Goal: Task Accomplishment & Management: Use online tool/utility

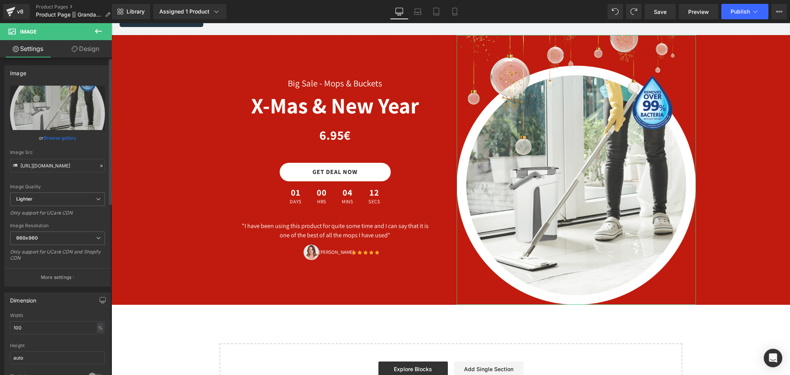
click at [64, 135] on link "Browse gallery" at bounding box center [60, 137] width 33 height 13
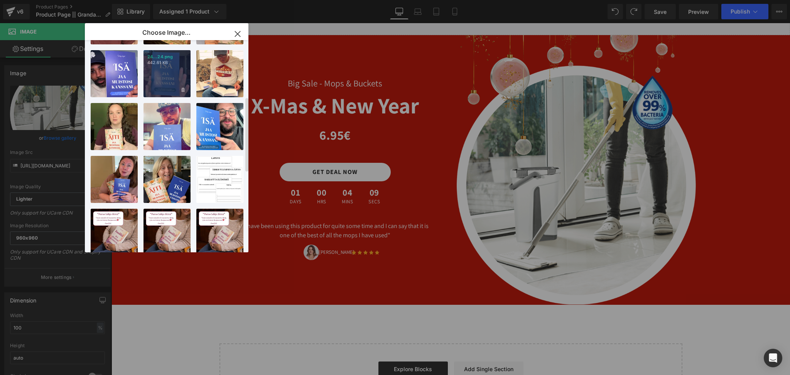
scroll to position [159, 0]
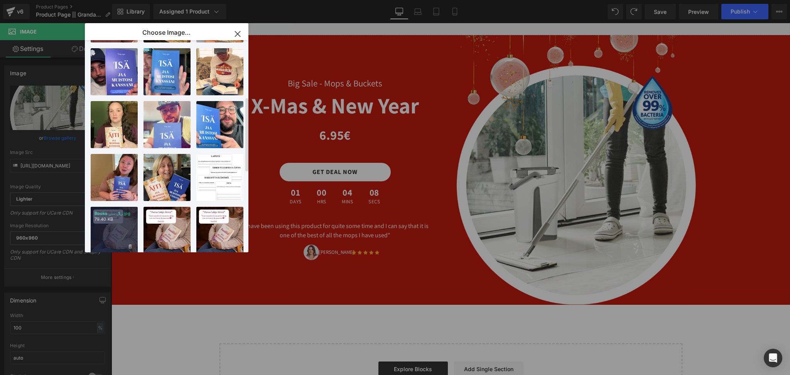
click at [120, 224] on div "Books _... _1_.jpg 79.40 KB" at bounding box center [114, 230] width 47 height 47
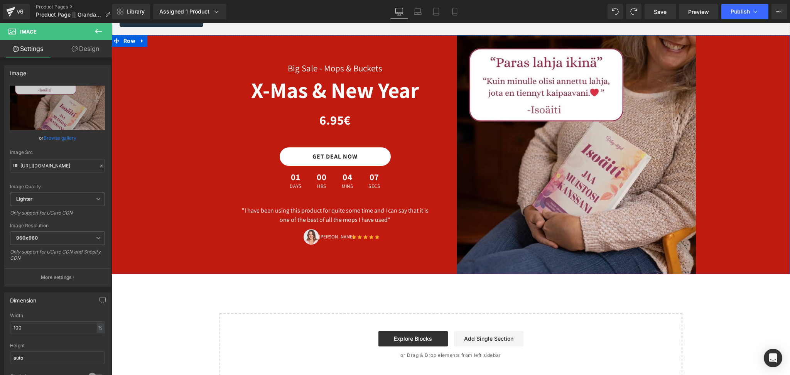
type input "[URL][DOMAIN_NAME]"
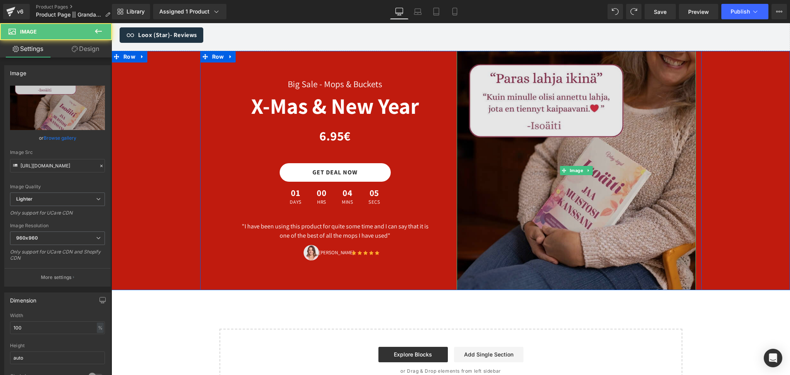
click at [597, 171] on img at bounding box center [576, 170] width 239 height 239
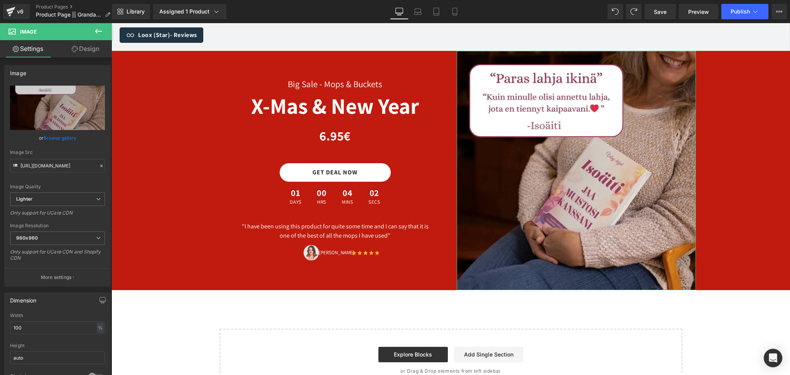
click at [87, 54] on link "Design" at bounding box center [85, 48] width 56 height 17
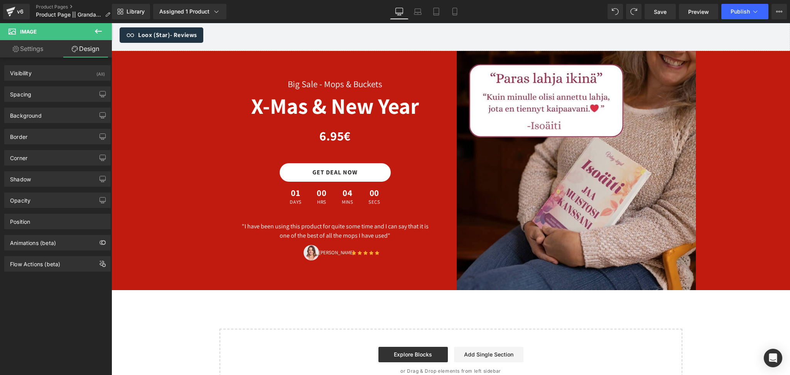
click at [152, 89] on div "Big Sale - Mops & Buckets Heading X-Mas & New Year Heading Row 6.95€ 0€ - -595%…" at bounding box center [450, 170] width 678 height 239
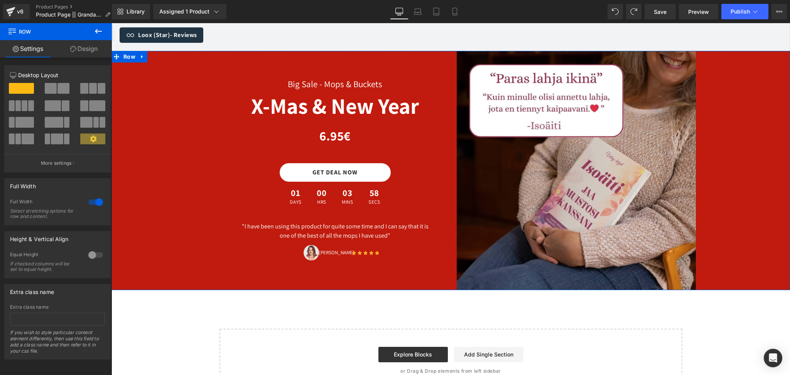
click at [80, 52] on link "Design" at bounding box center [84, 48] width 56 height 17
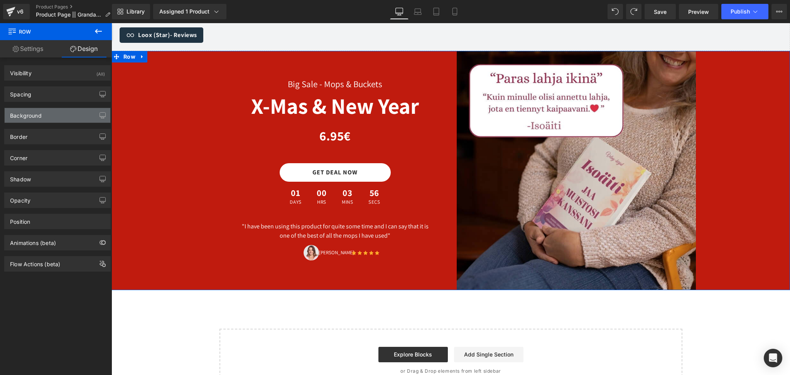
type input "#c01b0e"
type input "100"
click at [42, 113] on div "Background" at bounding box center [58, 115] width 106 height 15
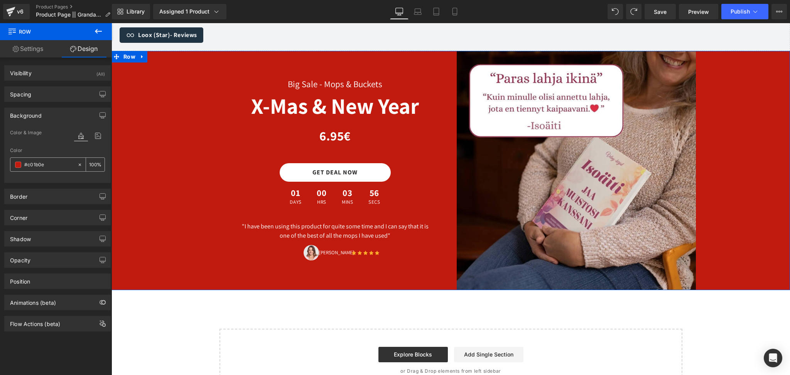
click at [29, 170] on div "#c01b0e" at bounding box center [43, 164] width 67 height 13
click at [35, 169] on input "#c01b0e" at bounding box center [48, 164] width 49 height 8
click at [78, 166] on icon at bounding box center [79, 164] width 5 height 5
type input "none"
type input "0"
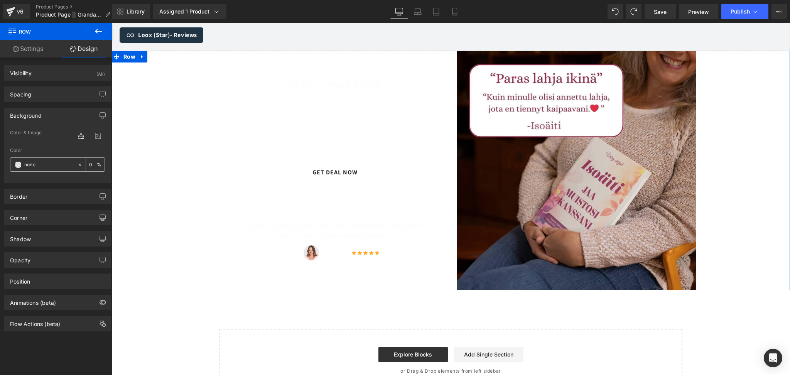
click at [42, 167] on input "none" at bounding box center [48, 164] width 49 height 8
paste input "f6ebe"
type input "f6ebee"
type input "100"
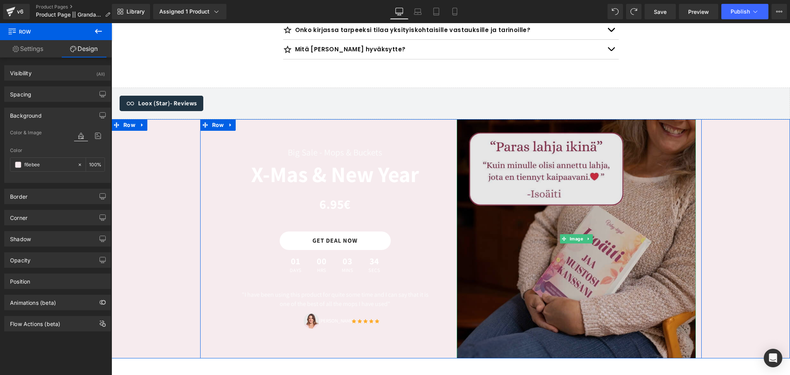
scroll to position [2723, 0]
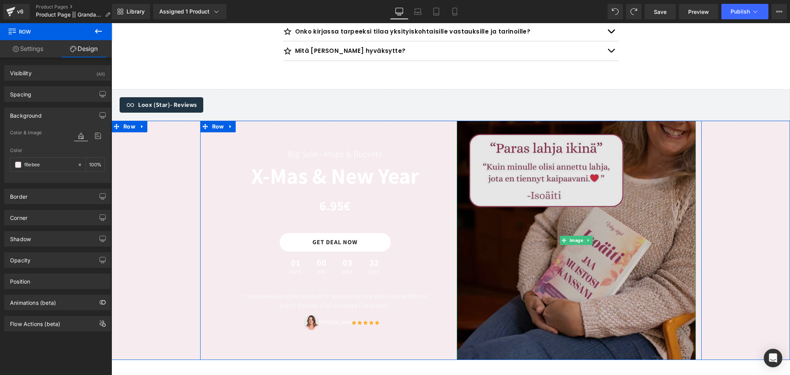
click at [529, 199] on img at bounding box center [576, 240] width 239 height 239
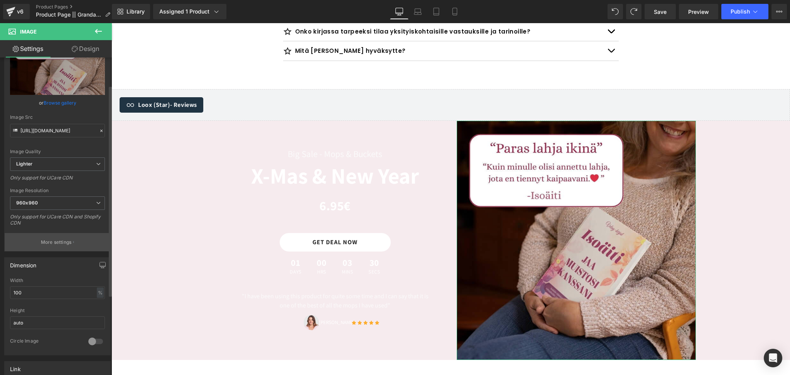
scroll to position [42, 0]
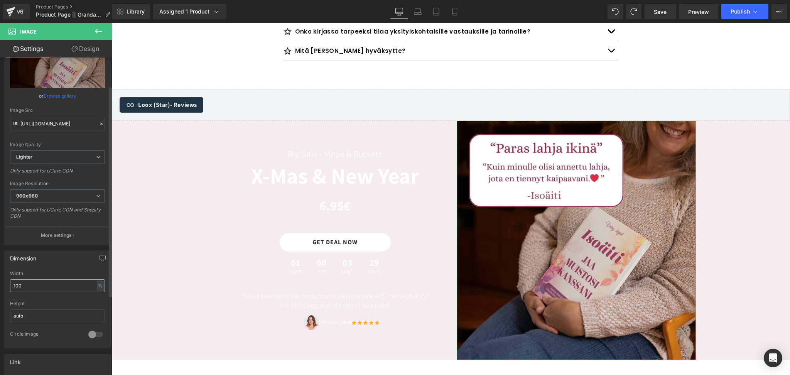
click at [39, 286] on input "100" at bounding box center [57, 285] width 95 height 13
type input "1"
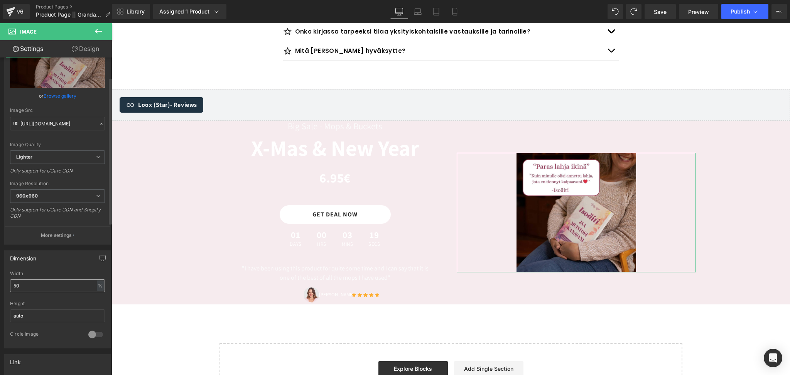
type input "5"
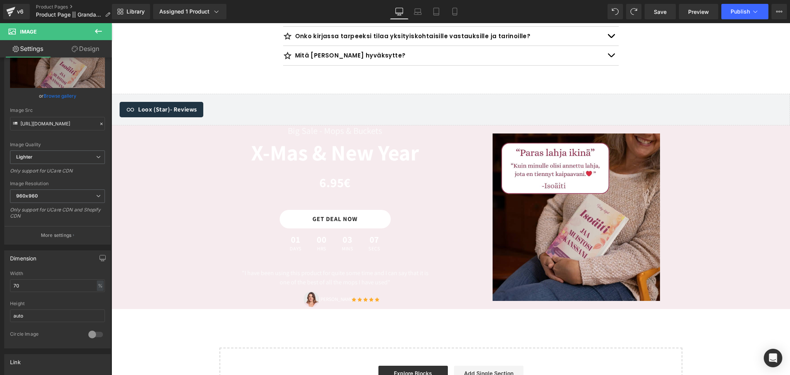
scroll to position [2694, 0]
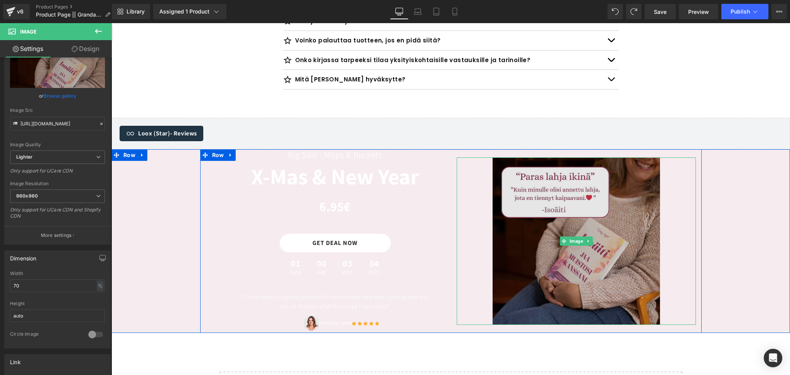
type input "70"
click at [532, 227] on img at bounding box center [576, 240] width 167 height 167
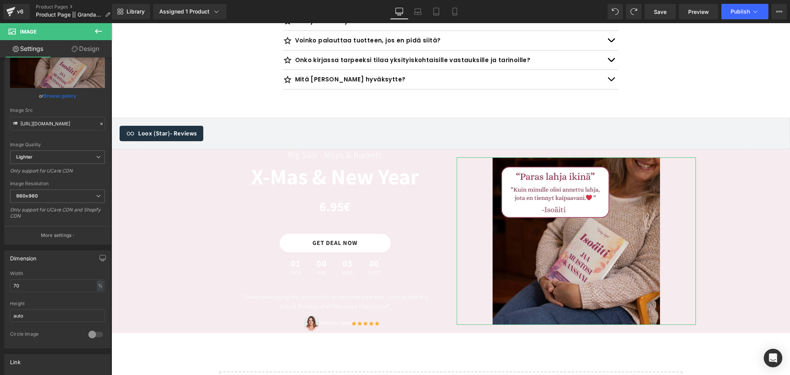
click at [79, 51] on link "Design" at bounding box center [85, 48] width 56 height 17
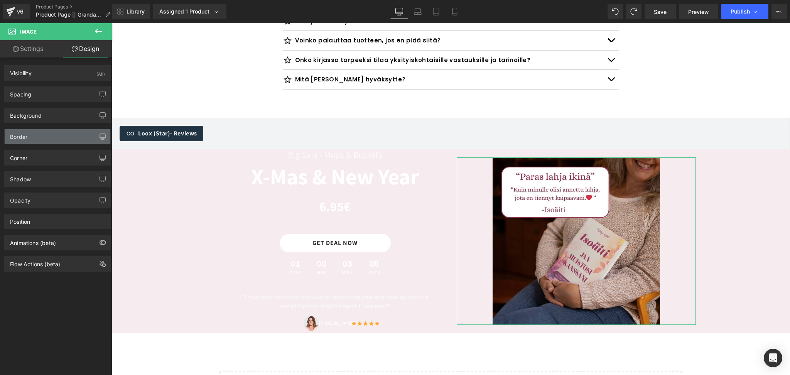
type input "0"
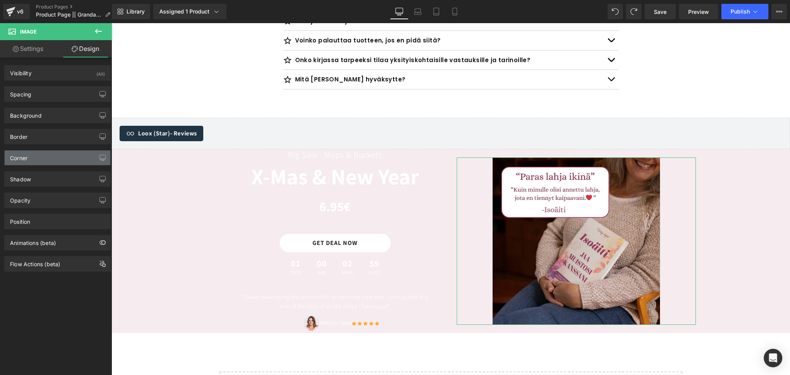
click at [33, 156] on div "Corner" at bounding box center [58, 157] width 106 height 15
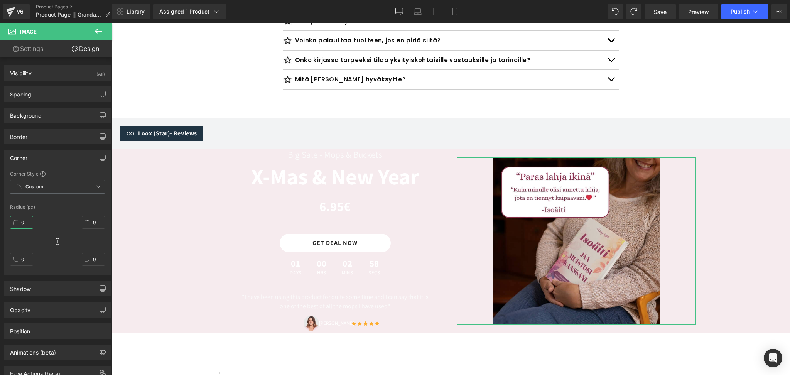
click at [27, 221] on input "0" at bounding box center [21, 222] width 23 height 13
type input "12"
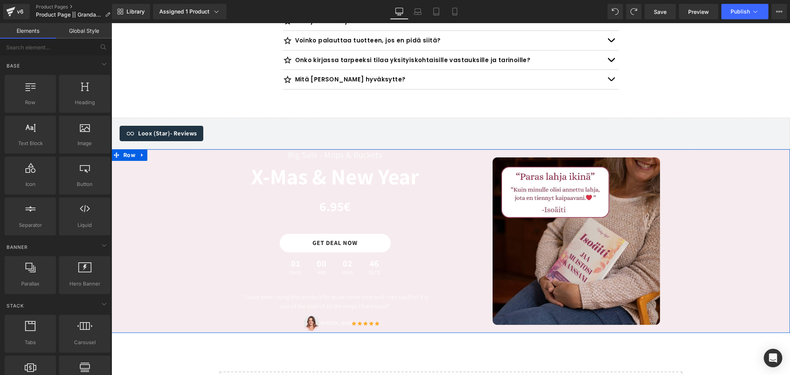
click at [173, 177] on div "Big Sale - Mops & Buckets Heading X-Mas & New Year Heading Row 6.95€ 0€ - -595%…" at bounding box center [450, 241] width 678 height 184
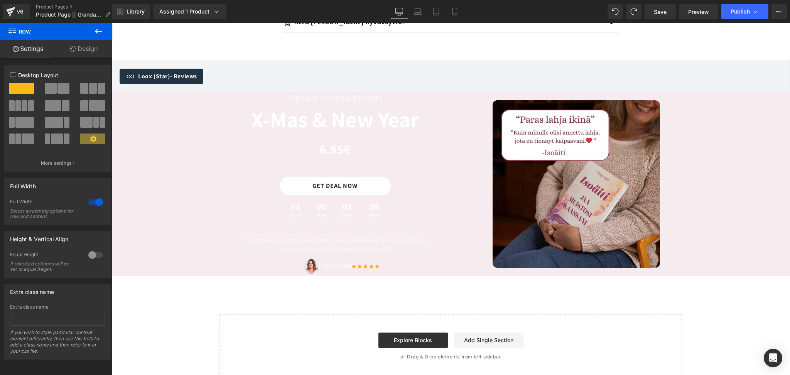
scroll to position [2752, 0]
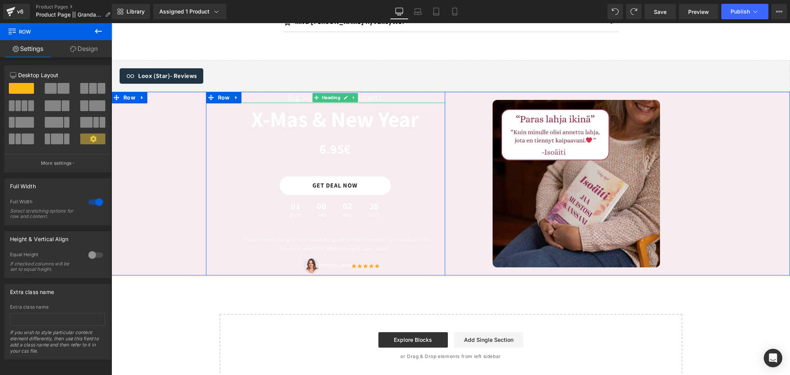
click at [299, 92] on h3 "Big Sale - Mops & Buckets" at bounding box center [335, 98] width 220 height 12
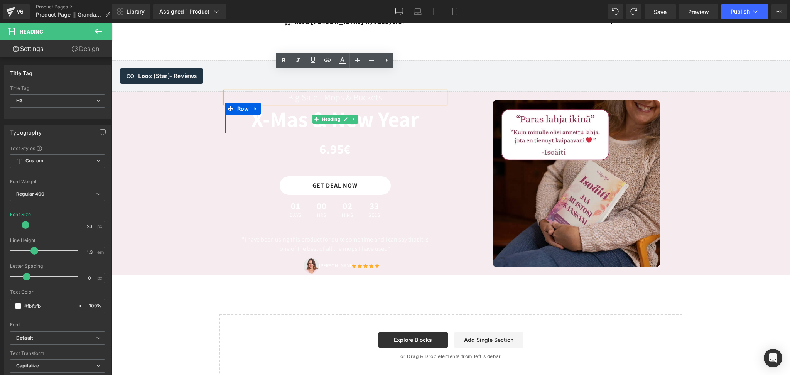
click at [293, 105] on h3 "X-Mas & New Year" at bounding box center [335, 119] width 220 height 29
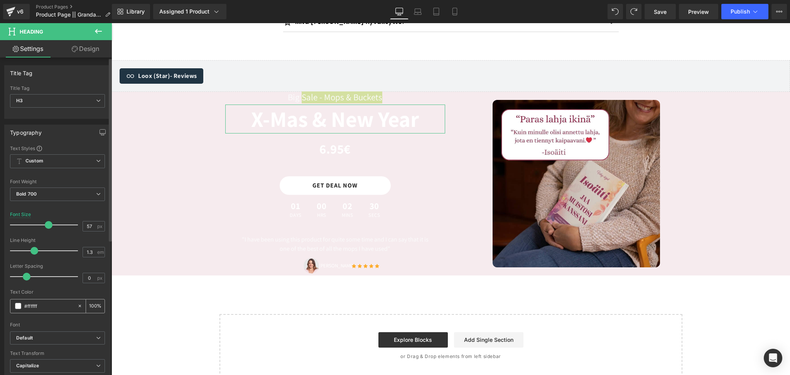
click at [21, 306] on div "#ffffff" at bounding box center [43, 305] width 67 height 13
click at [44, 306] on input "#ffffff" at bounding box center [48, 306] width 49 height 8
drag, startPoint x: 48, startPoint y: 306, endPoint x: 13, endPoint y: 309, distance: 34.8
click at [13, 309] on div "#ffffff" at bounding box center [43, 305] width 67 height 13
click at [42, 305] on input "#ffffff" at bounding box center [48, 306] width 49 height 8
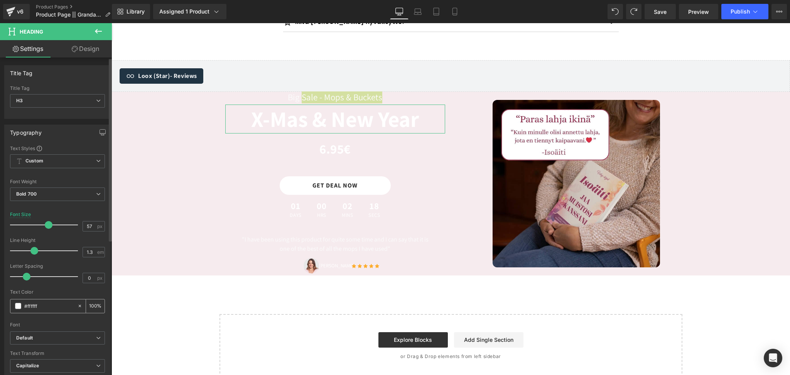
paste input "a02547"
click at [16, 309] on span at bounding box center [18, 306] width 6 height 6
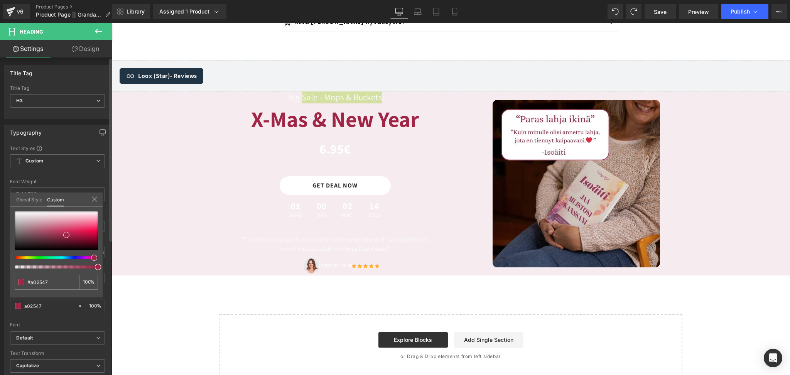
type input "#a02547"
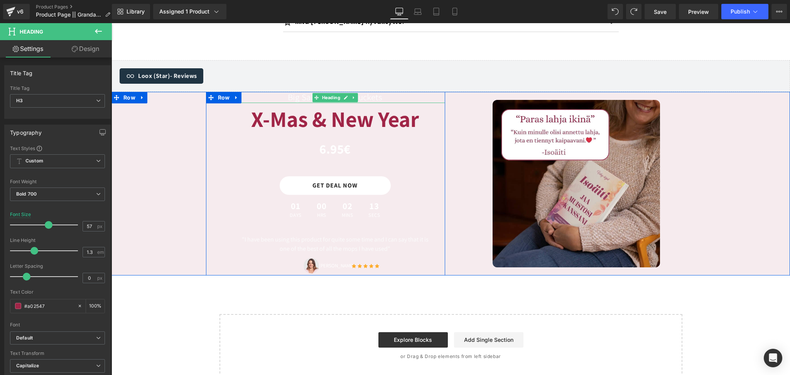
click at [287, 92] on h3 "Big Sale - Mops & Buckets" at bounding box center [335, 98] width 220 height 12
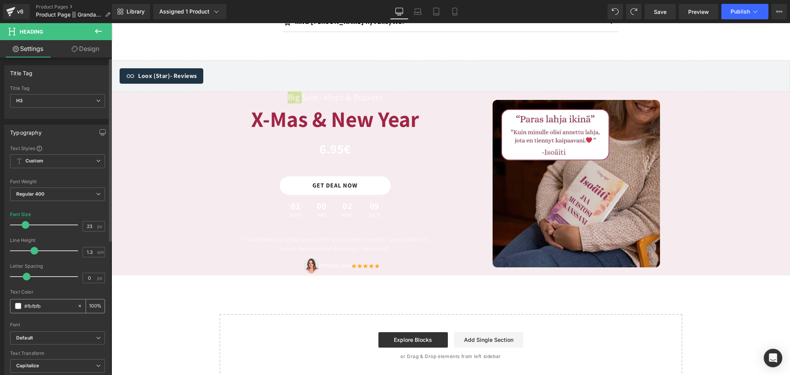
click at [51, 307] on input "#fbfbfb" at bounding box center [48, 306] width 49 height 8
paste input "a02547"
click at [69, 292] on div "Text Color" at bounding box center [57, 291] width 95 height 5
type input "#a02547"
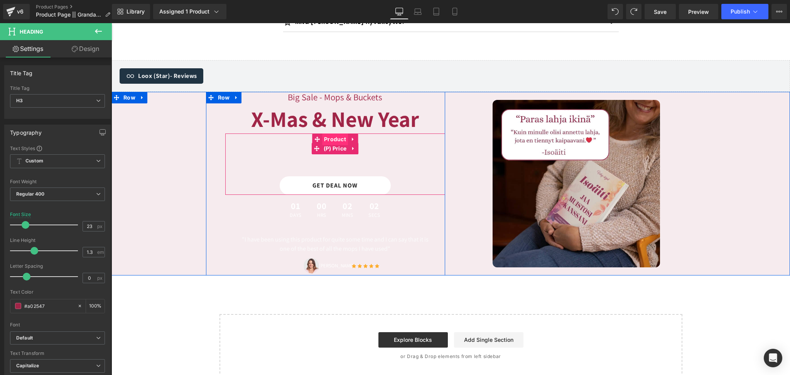
click at [332, 143] on span "(P) Price" at bounding box center [335, 149] width 27 height 12
click at [329, 133] on span "Product" at bounding box center [335, 139] width 26 height 12
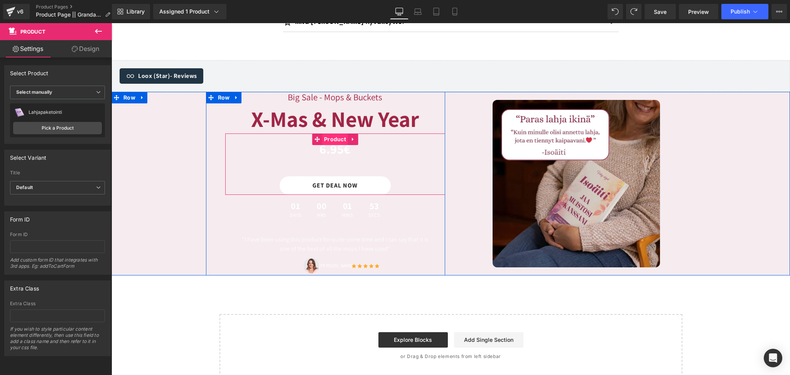
click at [337, 133] on span "Product" at bounding box center [335, 139] width 26 height 12
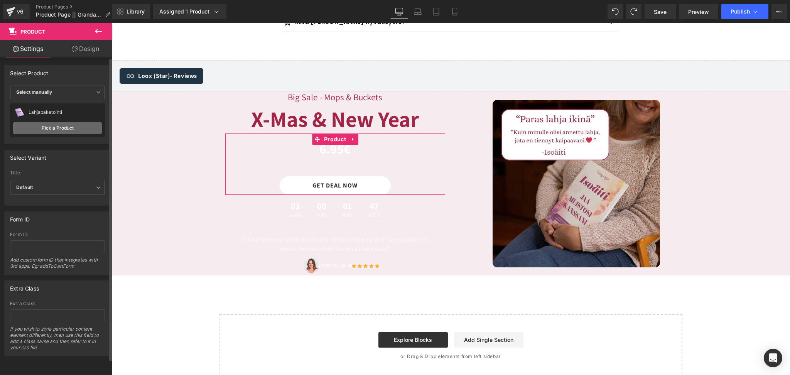
click at [64, 127] on link "Pick a Product" at bounding box center [57, 128] width 89 height 12
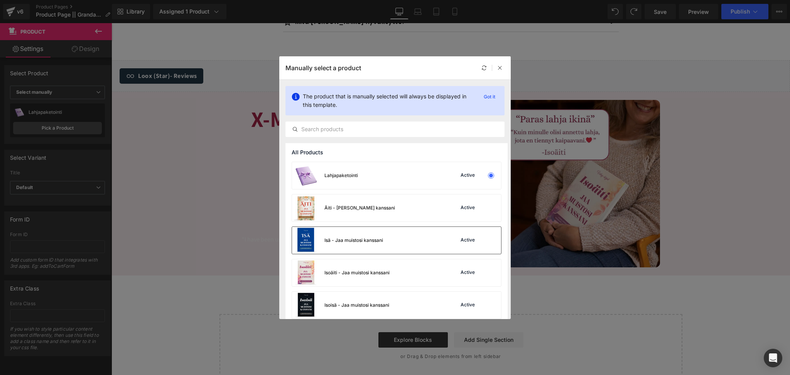
scroll to position [38, 0]
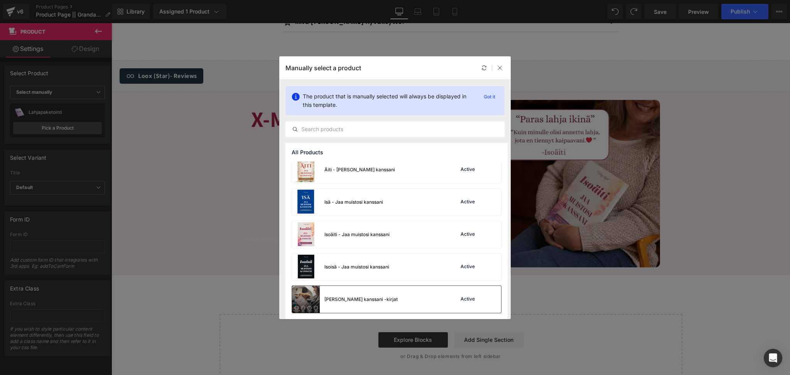
click at [353, 302] on div "[PERSON_NAME] kanssani -kirjat" at bounding box center [360, 299] width 73 height 7
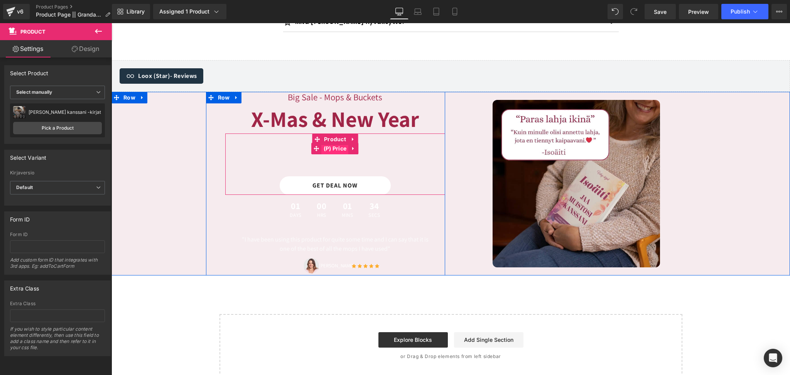
click at [339, 143] on span "(P) Price" at bounding box center [335, 149] width 27 height 12
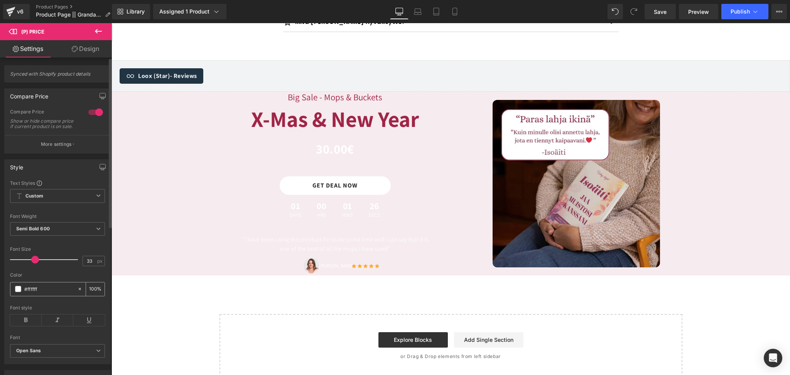
click at [19, 292] on span at bounding box center [18, 289] width 6 height 6
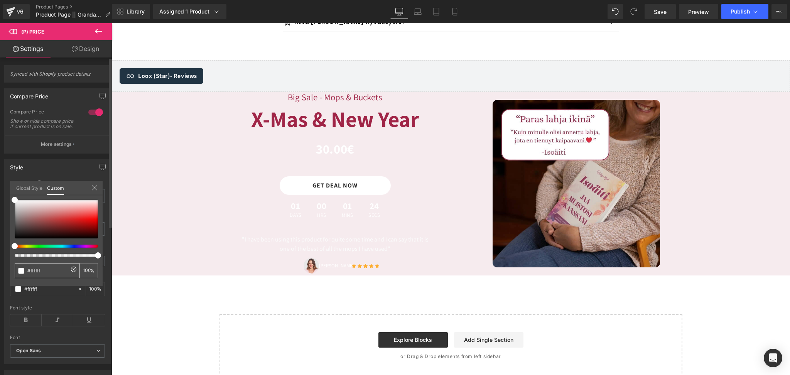
click at [51, 272] on input "#ffffff" at bounding box center [47, 271] width 41 height 8
paste input "a02547"
type input "a02547"
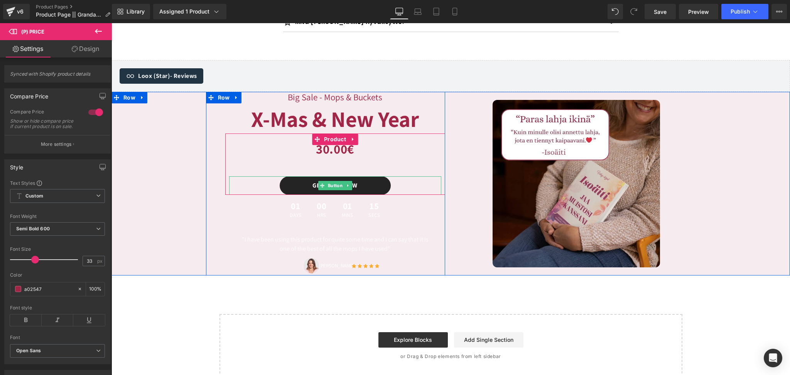
click at [288, 176] on link "Get Deal Now" at bounding box center [335, 185] width 111 height 19
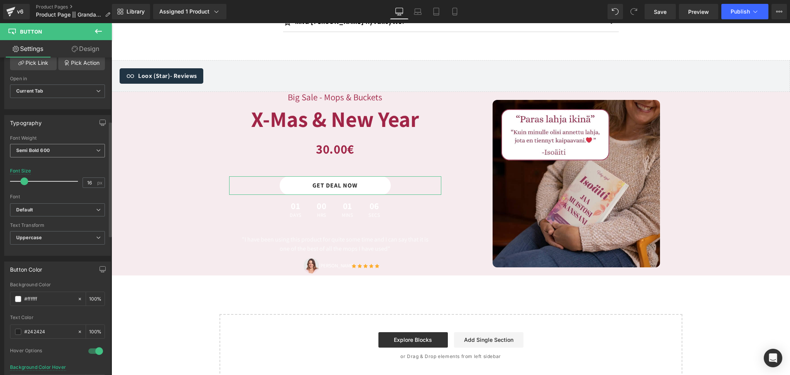
scroll to position [174, 0]
click at [23, 299] on div "#ffffff" at bounding box center [43, 297] width 67 height 13
click at [16, 299] on span at bounding box center [18, 298] width 6 height 6
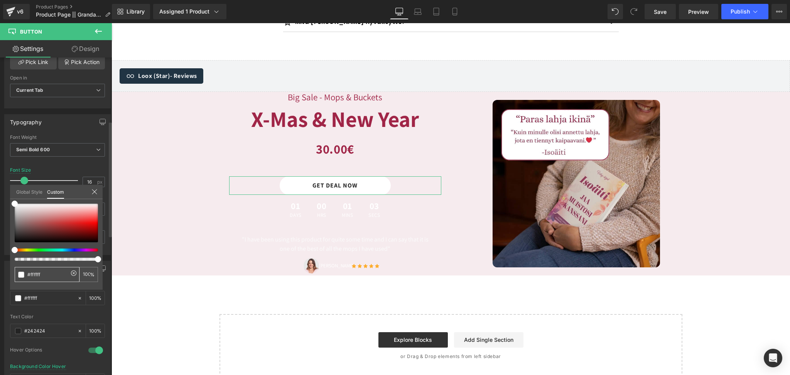
click at [36, 277] on input "#ffffff" at bounding box center [47, 274] width 41 height 8
paste input "a02547"
type input "a02547"
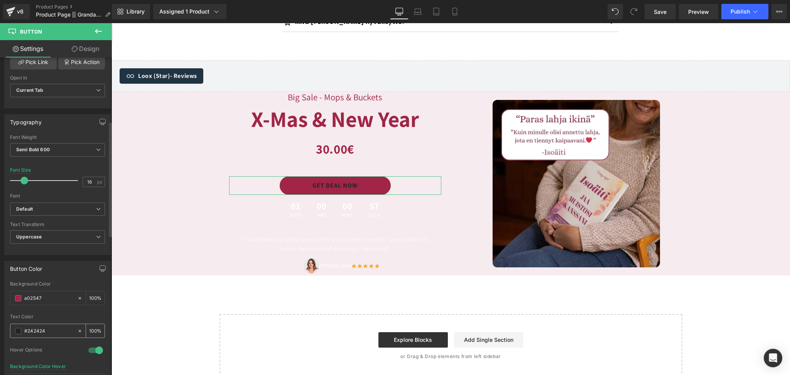
click at [16, 330] on span at bounding box center [18, 331] width 6 height 6
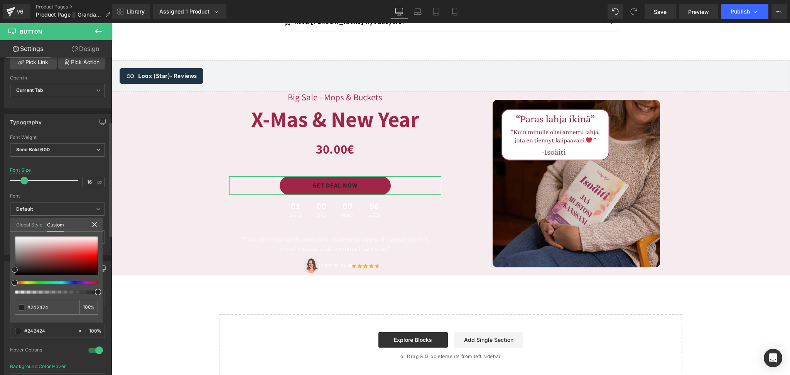
type input "#262626"
type input "#bcbcbc"
type input "#f7f7f7"
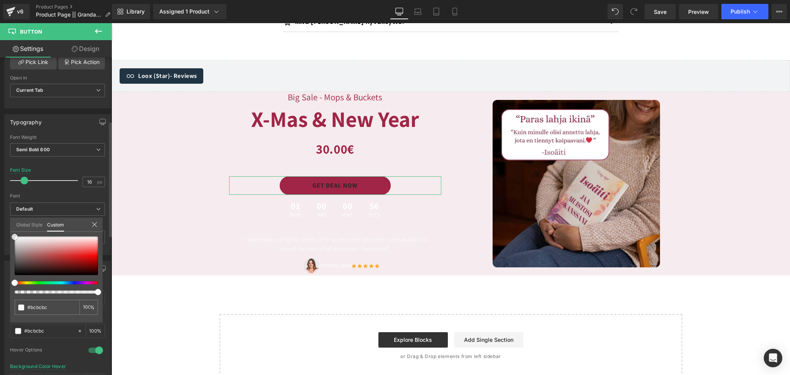
type input "#f7f7f7"
type input "#ffffff"
drag, startPoint x: 13, startPoint y: 270, endPoint x: 10, endPoint y: 226, distance: 44.8
click at [10, 226] on div "Global Style Custom Setup Global Style #ffffff 100 %" at bounding box center [56, 230] width 93 height 24
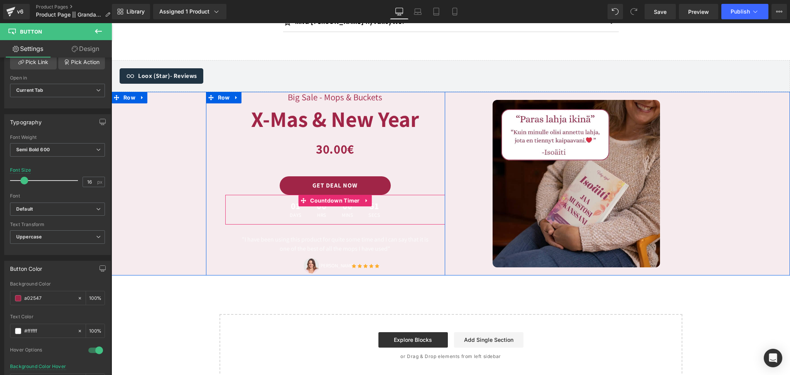
click at [346, 202] on span "00" at bounding box center [347, 207] width 11 height 11
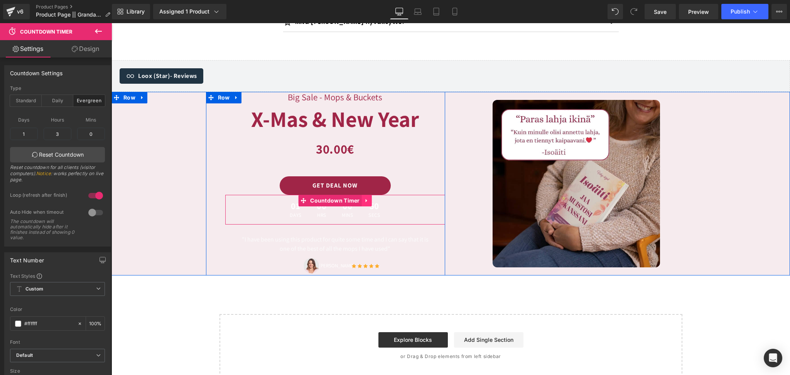
click at [366, 197] on icon at bounding box center [366, 200] width 5 height 6
click at [371, 198] on icon at bounding box center [371, 200] width 5 height 5
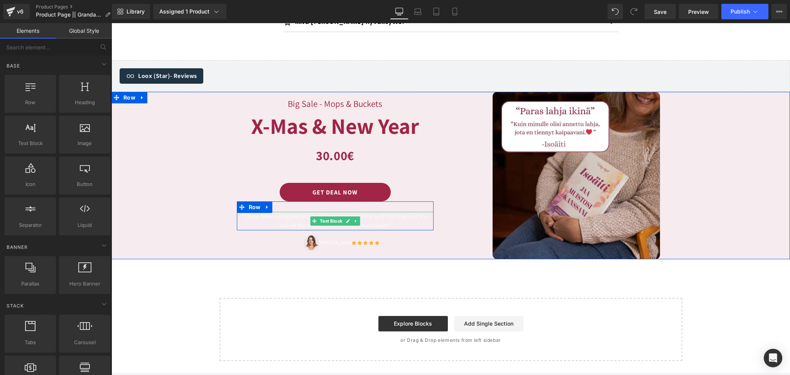
click at [404, 212] on p ""I have been using this product for quite some time and I can say that it is on…" at bounding box center [335, 221] width 197 height 19
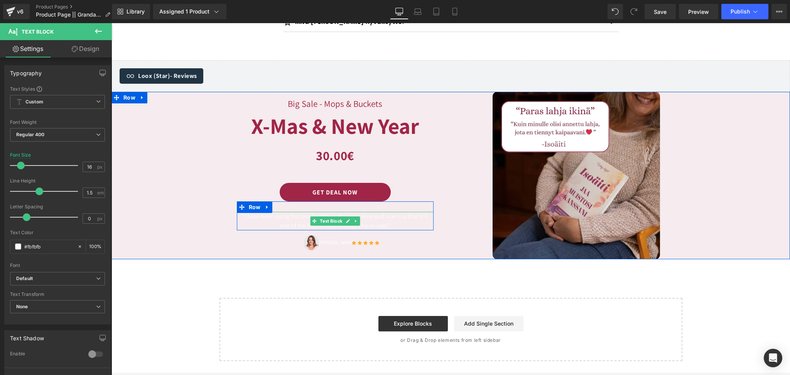
click at [291, 212] on p ""I have been using this product for quite some time and I can say that it is on…" at bounding box center [335, 221] width 197 height 19
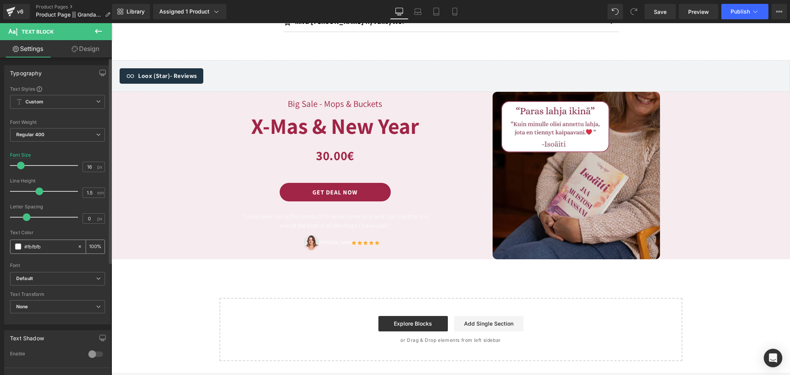
click at [16, 247] on span at bounding box center [18, 246] width 6 height 6
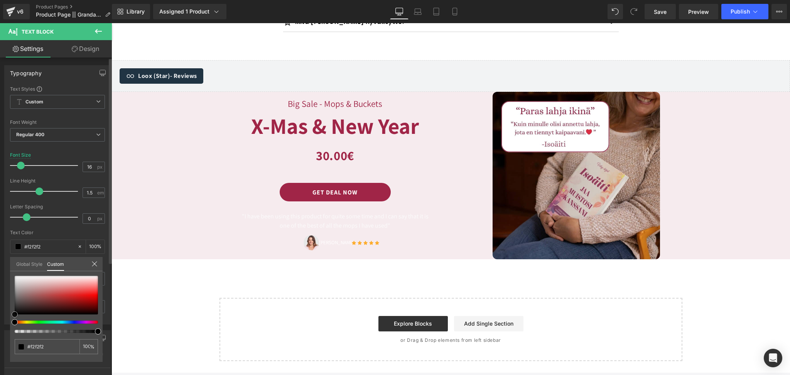
type input "#f2f2f2"
type input "#000000"
drag, startPoint x: 13, startPoint y: 275, endPoint x: 11, endPoint y: 322, distance: 47.1
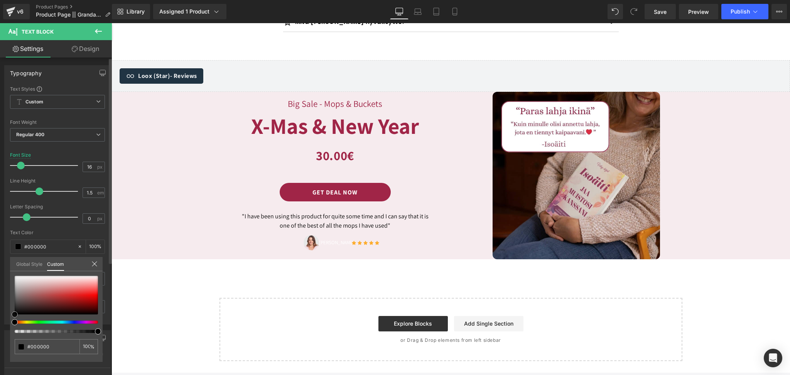
click at [11, 322] on div "#000000 100 %" at bounding box center [56, 319] width 93 height 86
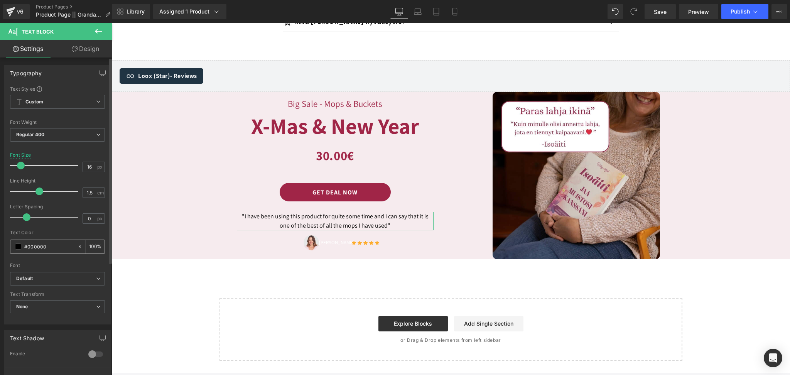
click at [12, 246] on div "#000000" at bounding box center [43, 246] width 67 height 13
click at [17, 247] on span at bounding box center [18, 246] width 6 height 6
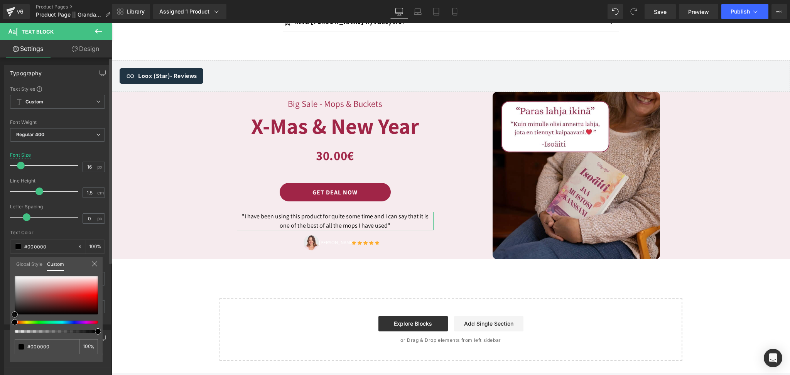
drag, startPoint x: 13, startPoint y: 316, endPoint x: 5, endPoint y: 327, distance: 14.7
click at [5, 324] on div "Typography Text Styles Custom Custom Setup Global Style Custom Setup Global Sty…" at bounding box center [57, 191] width 115 height 265
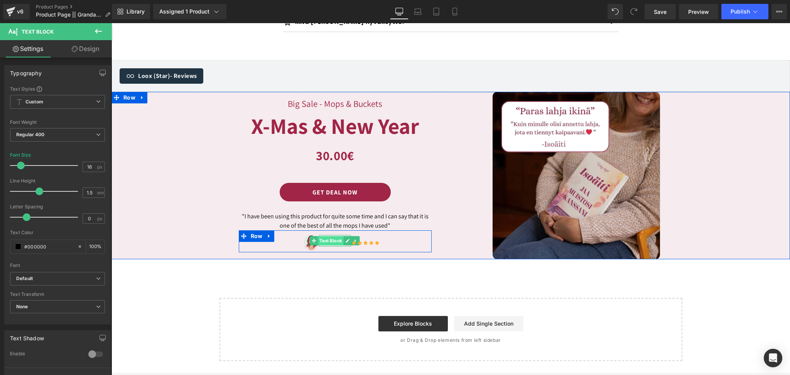
click at [332, 245] on div at bounding box center [335, 246] width 32 height 2
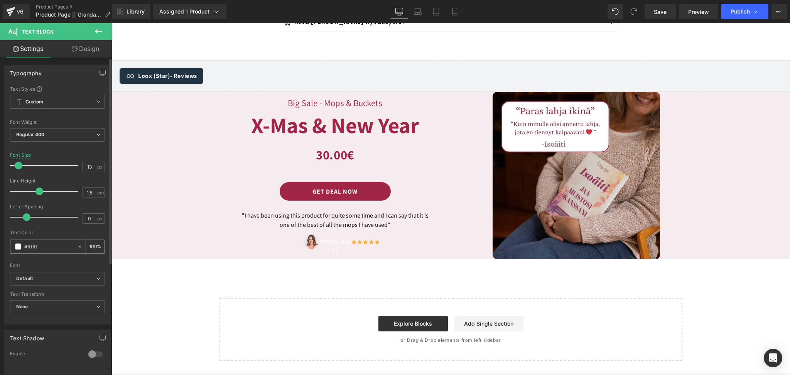
click at [48, 252] on div "#ffffff" at bounding box center [43, 246] width 67 height 13
click at [18, 246] on span at bounding box center [18, 246] width 6 height 6
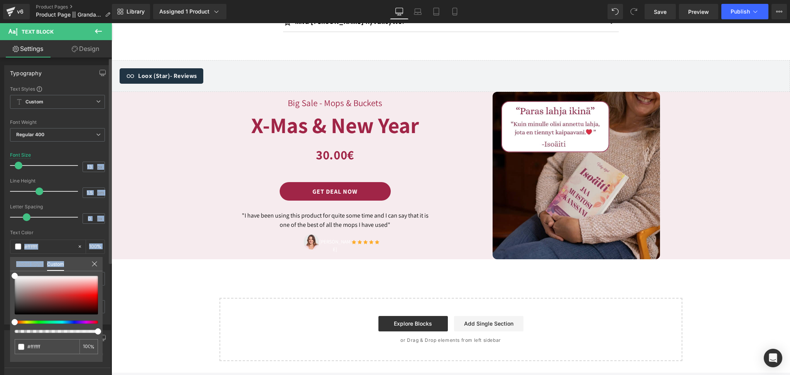
drag, startPoint x: 11, startPoint y: 275, endPoint x: 3, endPoint y: 329, distance: 54.5
click at [3, 324] on div "Typography Text Styles Custom Custom Setup Global Style Custom Setup Global Sty…" at bounding box center [57, 191] width 115 height 265
type input "#efefef"
type input "#000000"
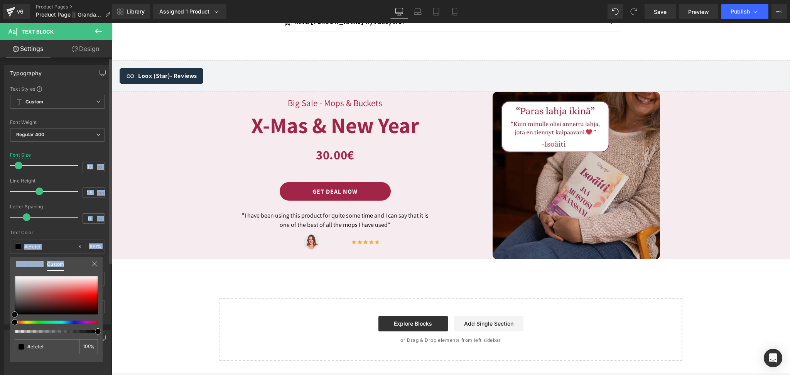
type input "#000000"
drag, startPoint x: 14, startPoint y: 278, endPoint x: 6, endPoint y: 336, distance: 58.8
click at [6, 324] on div "Typography Text Styles Custom Custom Setup Global Style Custom Setup Global Sty…" at bounding box center [57, 191] width 115 height 265
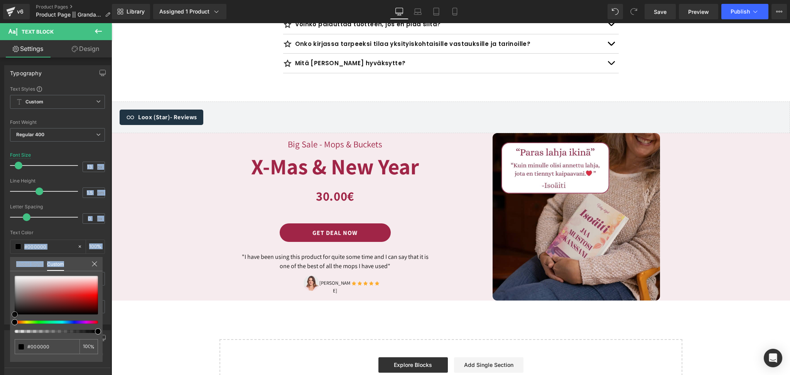
scroll to position [2707, 0]
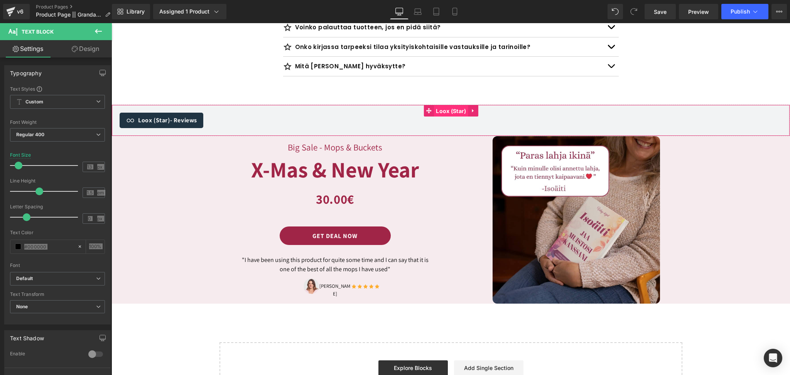
click at [466, 105] on span "Loox (Star)" at bounding box center [451, 111] width 34 height 12
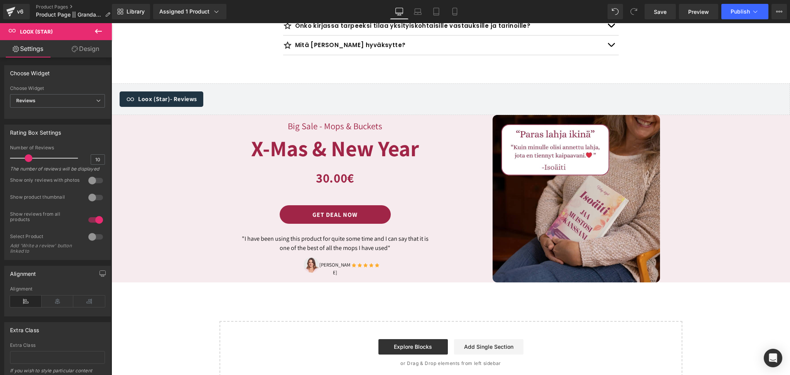
scroll to position [2730, 0]
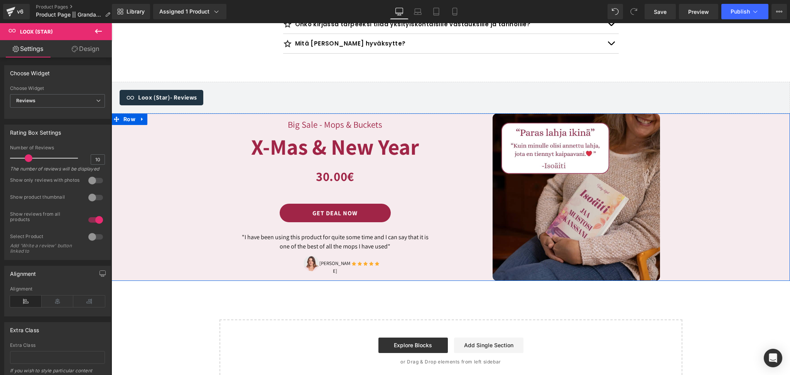
click at [148, 156] on div "Big Sale - Mops & Buckets Heading X-Mas & New Year Heading Row 30.00€ 30.00€ - …" at bounding box center [450, 196] width 678 height 167
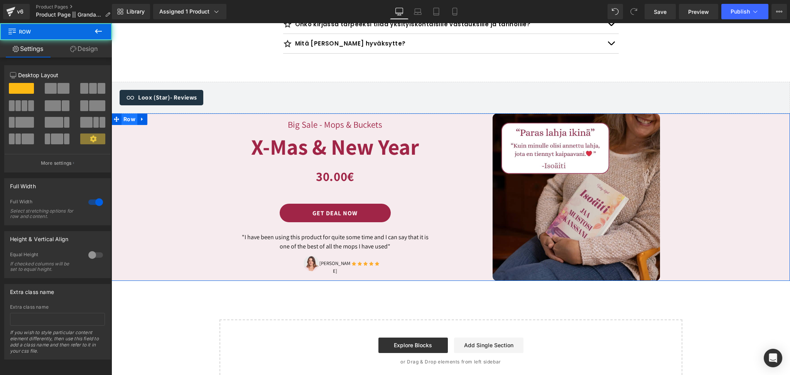
click at [128, 113] on span "Row" at bounding box center [129, 119] width 16 height 12
click at [74, 42] on link "Design" at bounding box center [84, 48] width 56 height 17
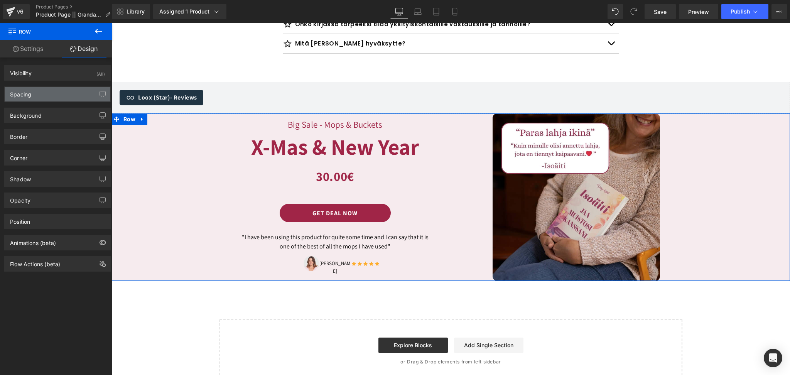
type input "0"
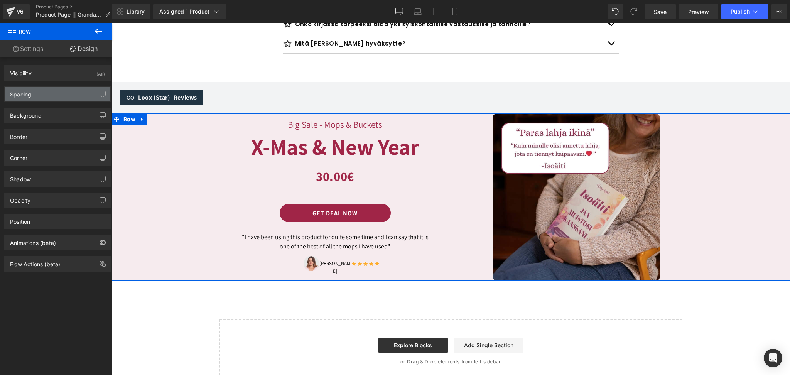
type input "0"
click at [40, 96] on div "Spacing" at bounding box center [58, 94] width 106 height 15
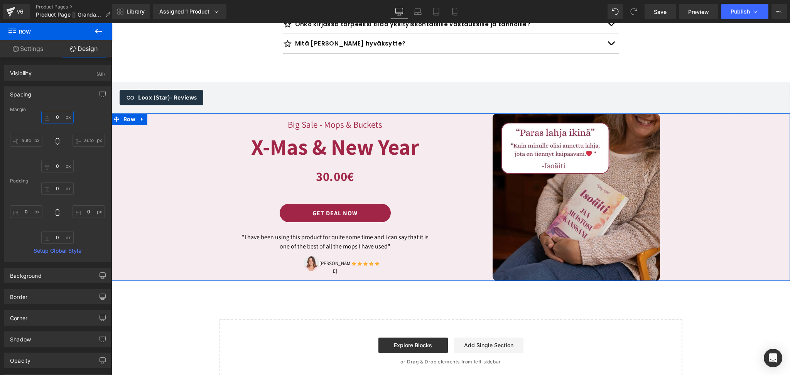
click at [62, 118] on input "0" at bounding box center [57, 117] width 32 height 13
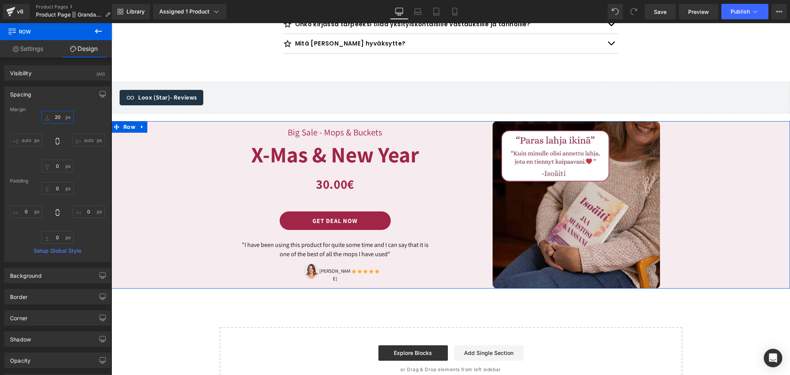
type input "2"
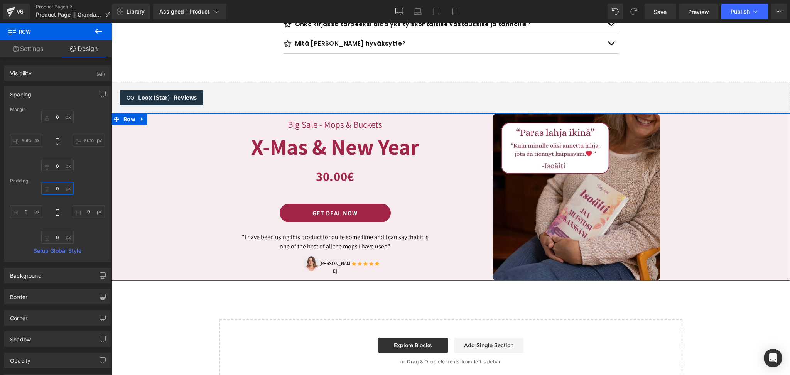
click at [63, 184] on input "0" at bounding box center [57, 188] width 32 height 13
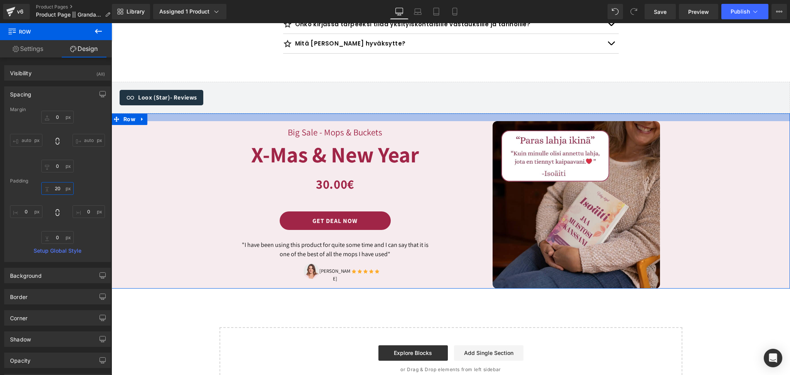
type input "2"
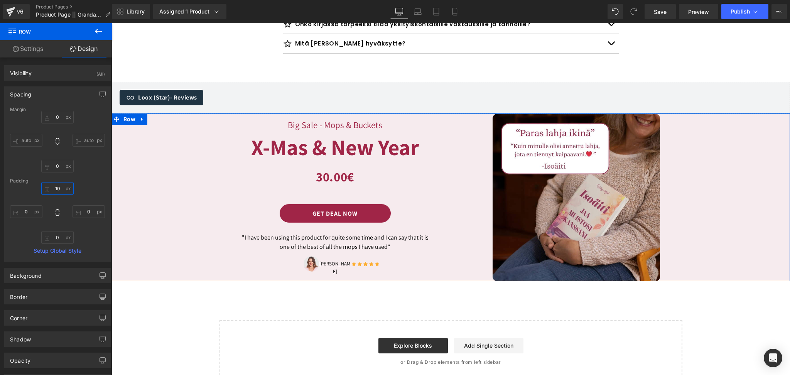
type input "100"
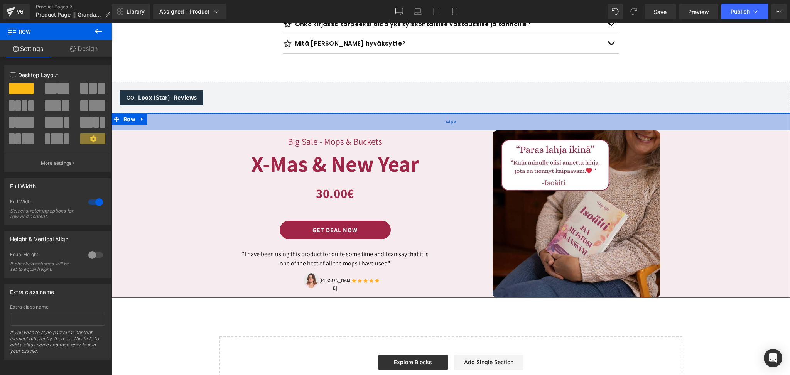
drag, startPoint x: 325, startPoint y: 125, endPoint x: 326, endPoint y: 103, distance: 22.0
click at [326, 113] on div "44px" at bounding box center [450, 121] width 678 height 17
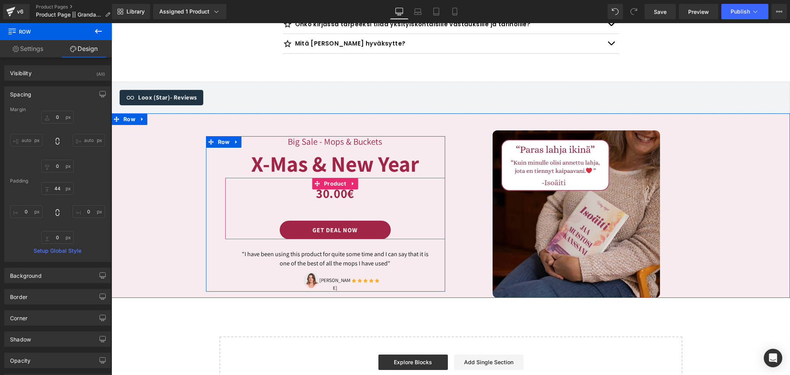
click at [336, 186] on div "30.00€ 30.00€ - -2900% OFF (P) Price Get Deal Now Button" at bounding box center [335, 210] width 212 height 57
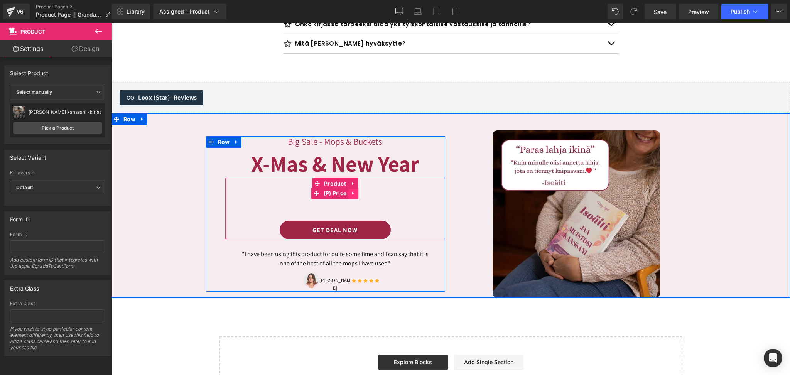
click at [357, 187] on link at bounding box center [353, 193] width 10 height 12
click at [359, 191] on icon at bounding box center [358, 193] width 5 height 5
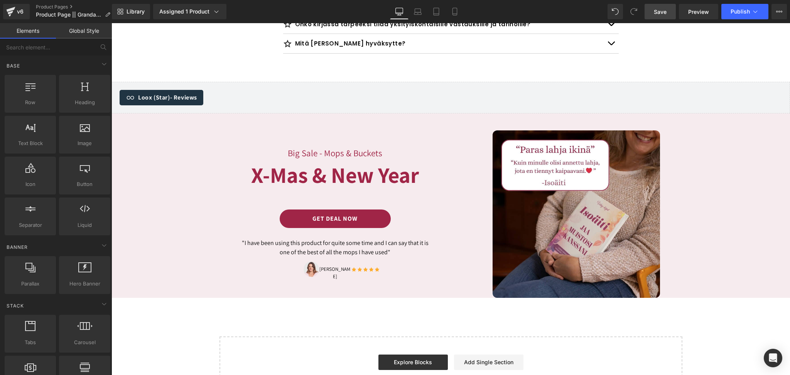
click at [655, 6] on link "Save" at bounding box center [660, 11] width 31 height 15
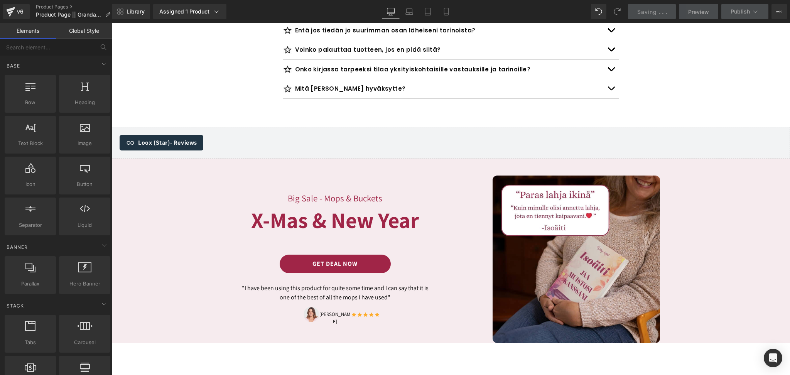
scroll to position [2686, 0]
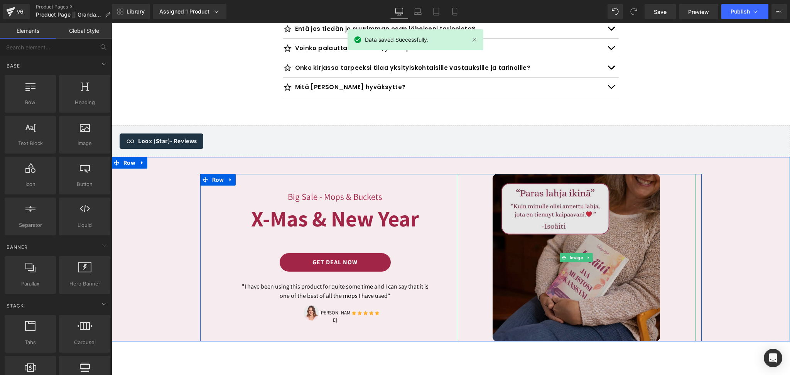
click at [545, 289] on img at bounding box center [576, 257] width 167 height 167
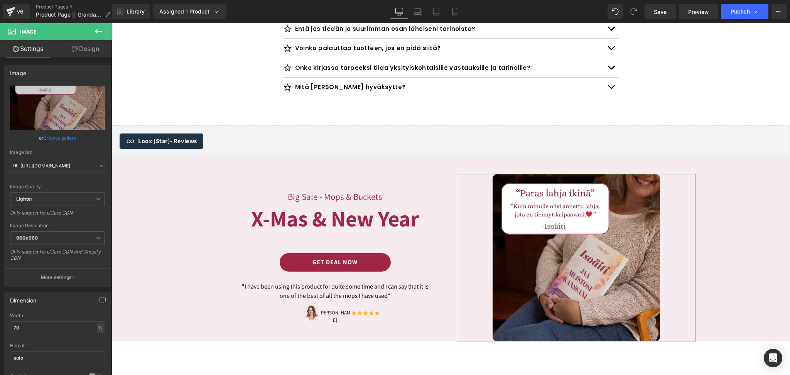
click at [93, 51] on link "Design" at bounding box center [85, 48] width 56 height 17
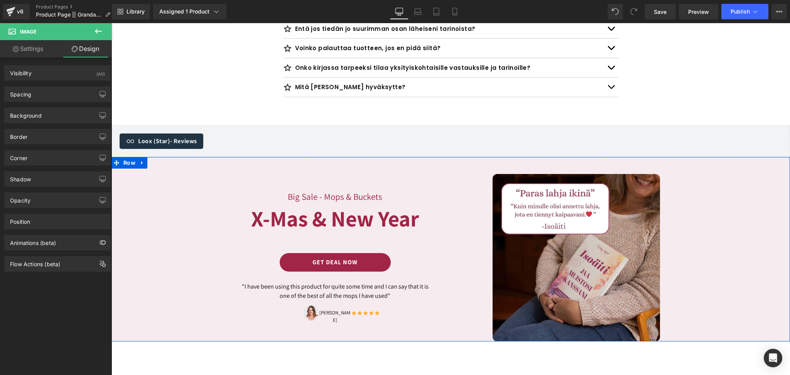
click at [186, 307] on div "Big Sale - Mops & Buckets Heading X-Mas & New Year Heading Row Get Deal Now But…" at bounding box center [450, 257] width 678 height 167
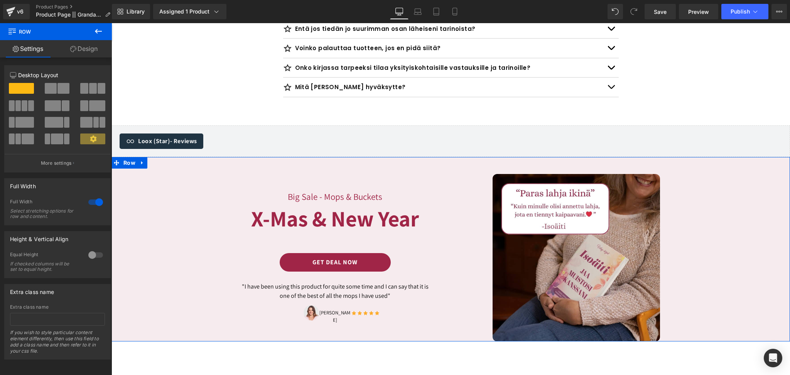
click at [82, 51] on link "Design" at bounding box center [84, 48] width 56 height 17
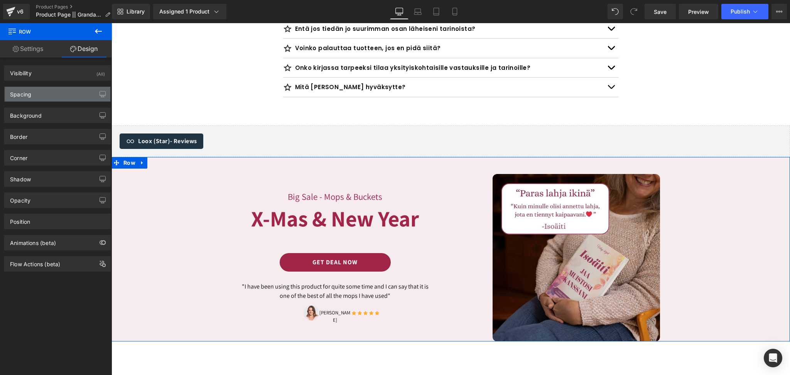
type input "0"
type input "44"
type input "0"
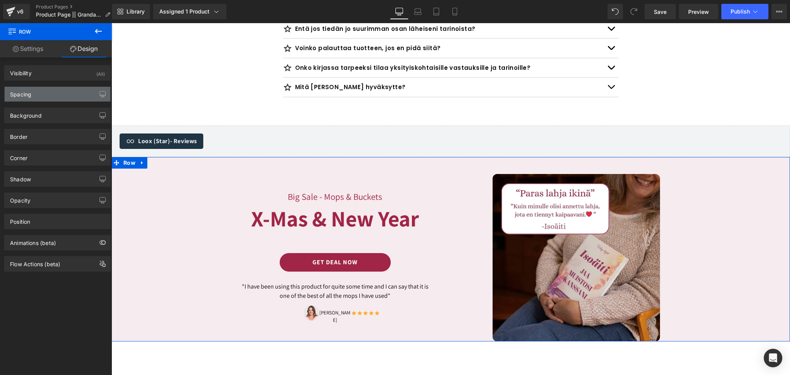
type input "0"
click at [47, 95] on div "Spacing" at bounding box center [58, 94] width 106 height 15
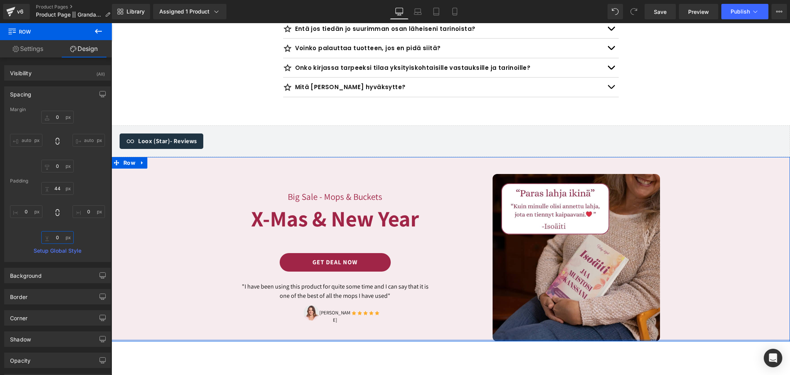
click at [58, 236] on input "0" at bounding box center [57, 237] width 32 height 13
type input "44"
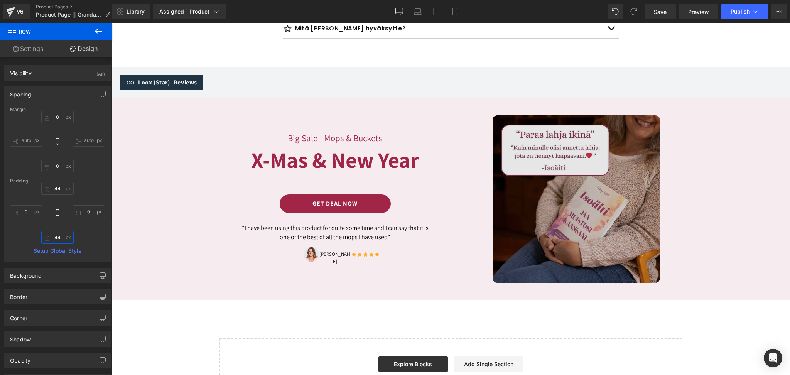
scroll to position [2744, 0]
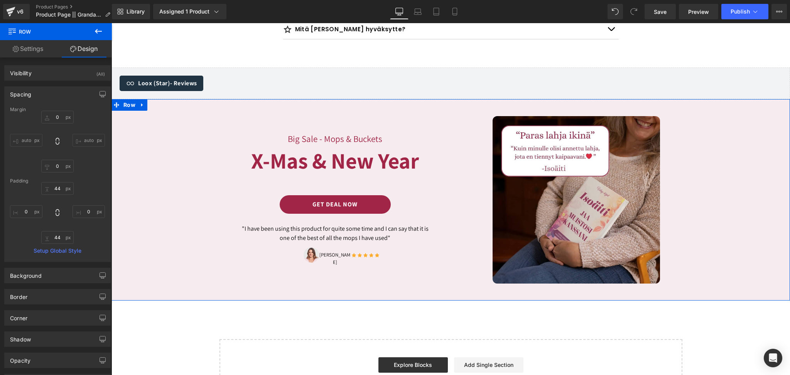
click at [162, 116] on div "Big Sale - Mops & Buckets Heading X-Mas & New Year Heading Row Get Deal Now But…" at bounding box center [450, 199] width 678 height 167
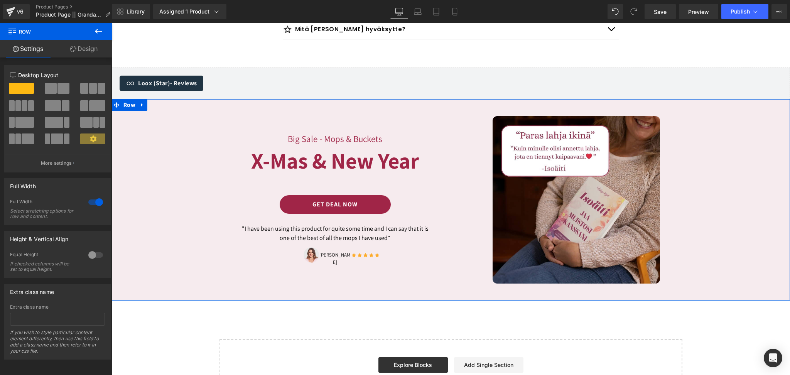
click at [81, 47] on link "Design" at bounding box center [84, 48] width 56 height 17
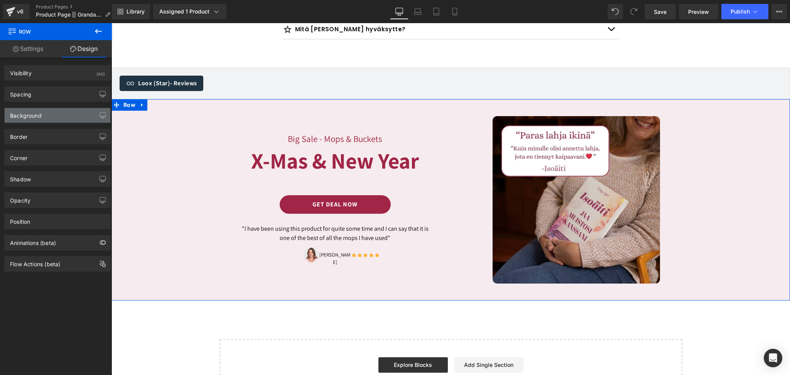
type input "#121212"
type input "75"
type input "0"
click at [32, 138] on div "Border" at bounding box center [58, 136] width 106 height 15
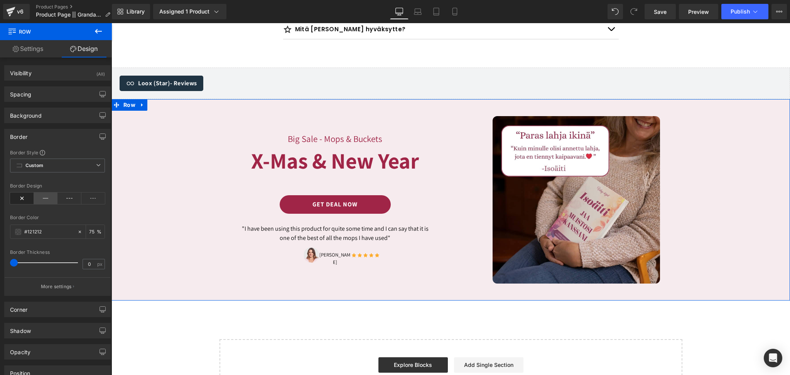
click at [47, 199] on icon at bounding box center [46, 198] width 24 height 12
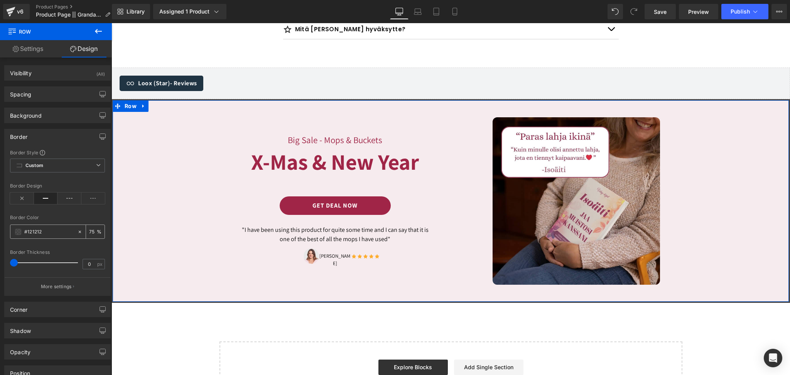
click at [21, 232] on span at bounding box center [18, 232] width 6 height 6
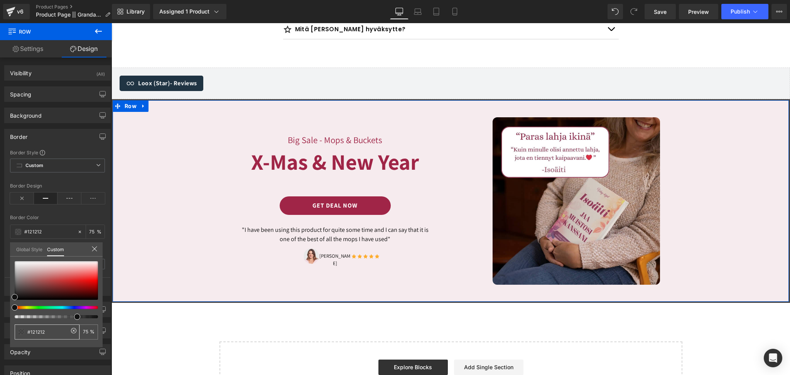
click at [39, 330] on input "#121212" at bounding box center [47, 332] width 41 height 8
paste input "a02547"
type input "a02547"
type input "100"
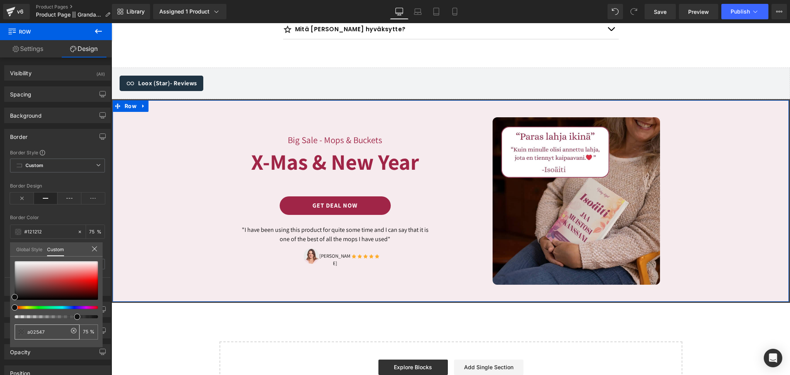
type input "100"
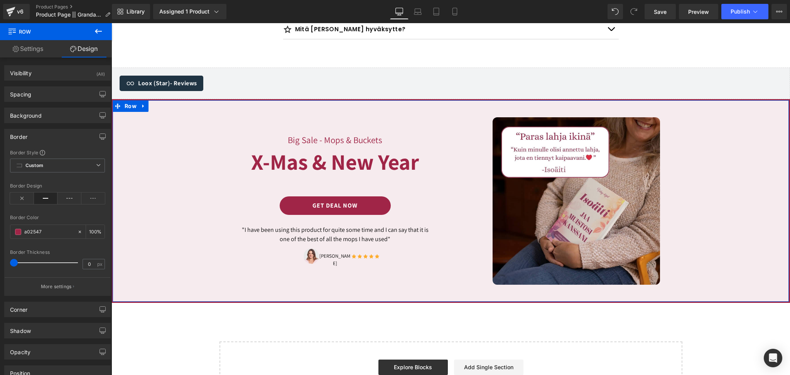
drag, startPoint x: 16, startPoint y: 262, endPoint x: 9, endPoint y: 263, distance: 6.7
click at [9, 263] on div "Border Style Custom Custom Setup Global Style Custom Setup Global Style solid B…" at bounding box center [58, 222] width 106 height 146
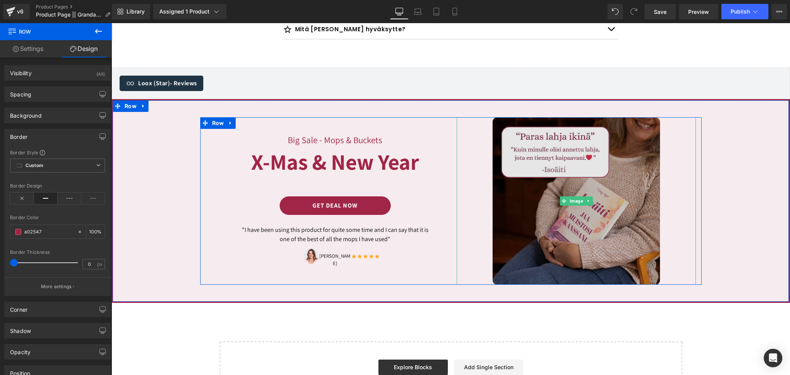
click at [526, 185] on img at bounding box center [576, 200] width 167 height 167
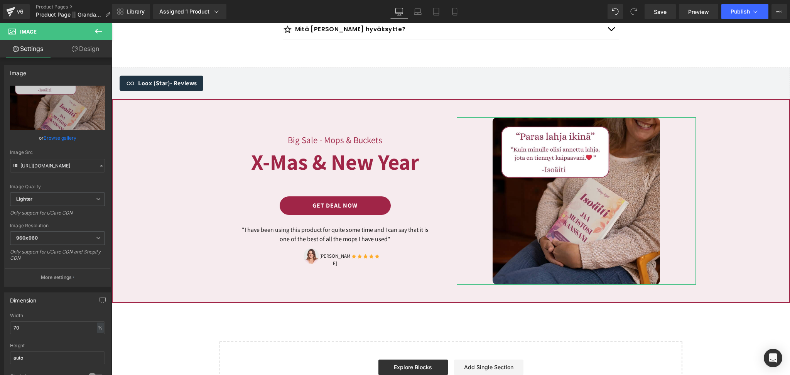
click at [93, 49] on link "Design" at bounding box center [85, 48] width 56 height 17
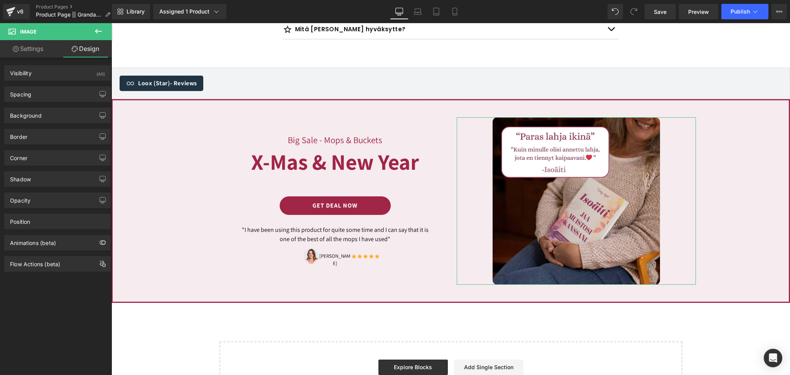
type input "#121212"
type input "75"
type input "0"
click at [28, 134] on div "Border" at bounding box center [58, 136] width 106 height 15
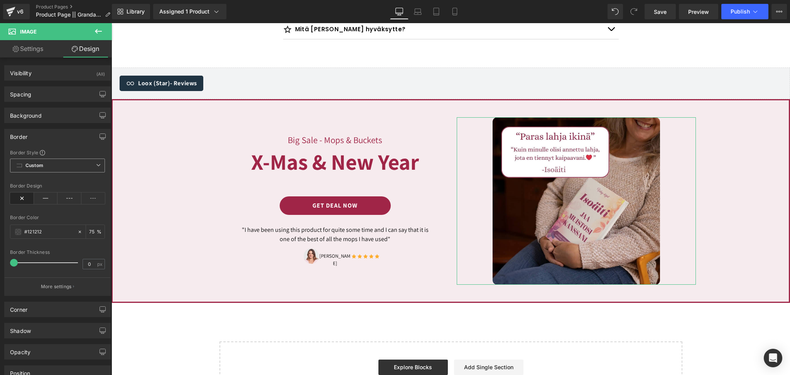
click at [45, 169] on span "Custom Setup Global Style" at bounding box center [57, 166] width 95 height 14
click at [20, 231] on span at bounding box center [18, 232] width 6 height 6
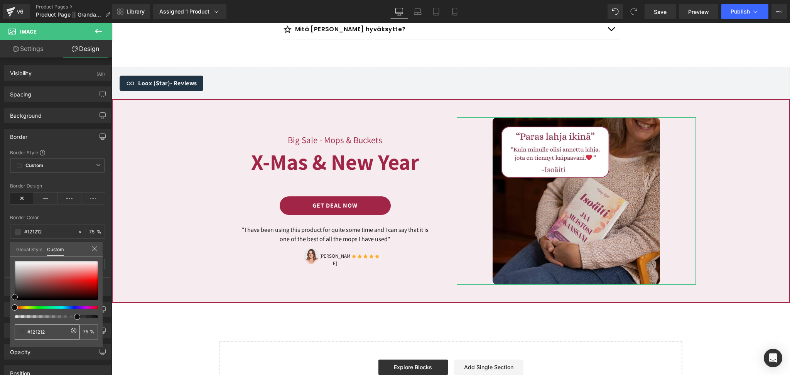
click at [49, 334] on input "#121212" at bounding box center [47, 332] width 41 height 8
drag, startPoint x: 49, startPoint y: 334, endPoint x: 25, endPoint y: 330, distance: 25.1
click at [25, 330] on div "#121212" at bounding box center [47, 331] width 65 height 15
paste input "a02547"
type input "a02547"
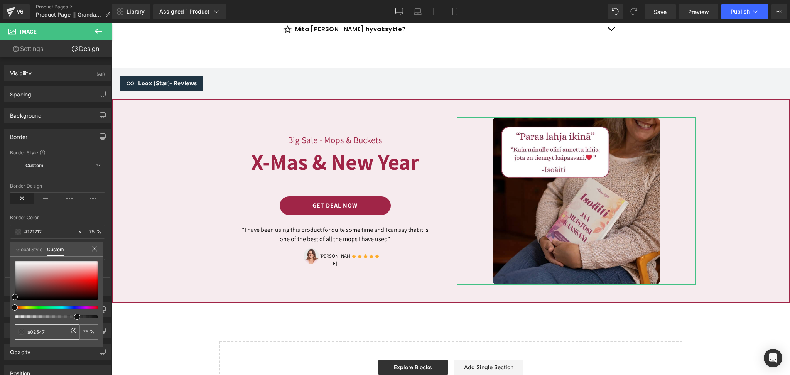
type input "#a02547"
type input "100"
type input "#a02547"
type input "100"
click at [25, 330] on div "#a02547" at bounding box center [47, 331] width 65 height 15
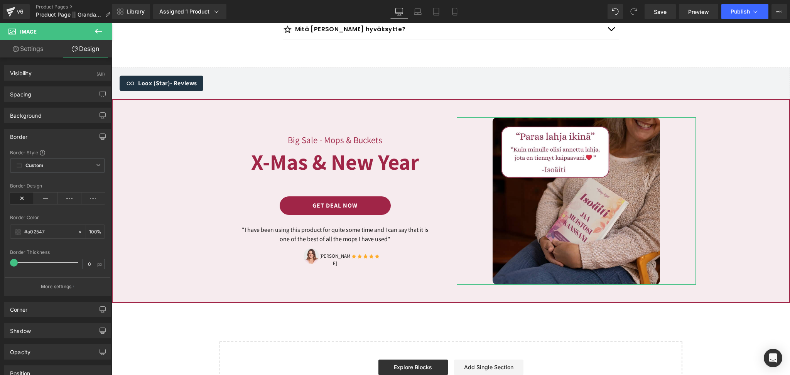
click at [44, 198] on icon at bounding box center [46, 198] width 24 height 12
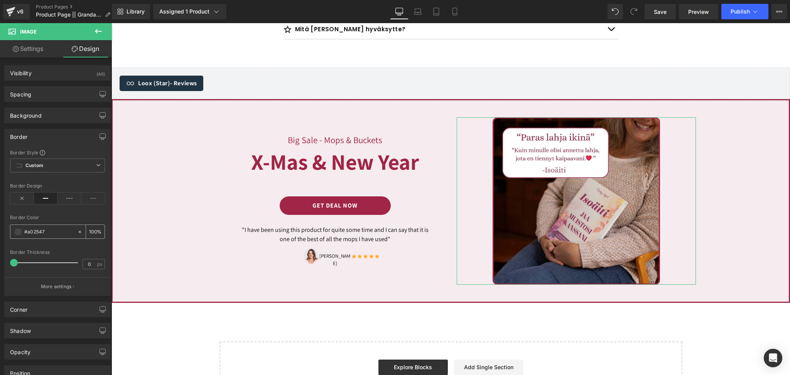
click at [21, 232] on div "#a02547" at bounding box center [43, 231] width 67 height 13
click at [20, 232] on span at bounding box center [18, 232] width 6 height 6
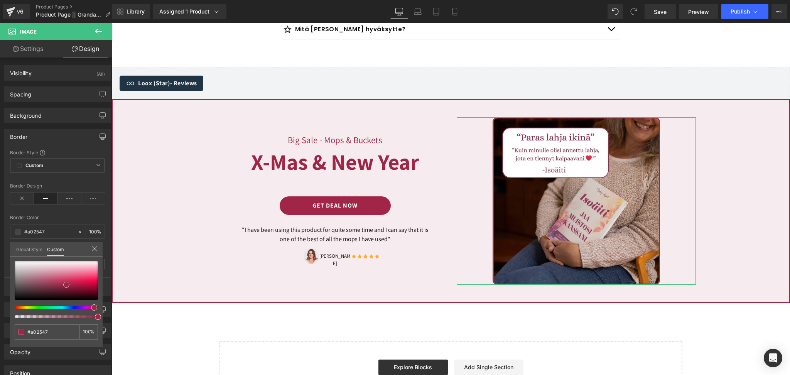
type input "#a12548"
type input "#9e2d4d"
type input "#b04966"
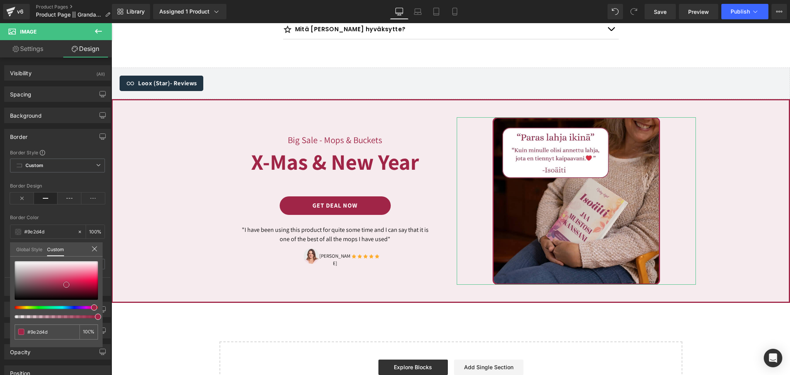
type input "#b04966"
type input "#bc8091"
type input "#c8a6b0"
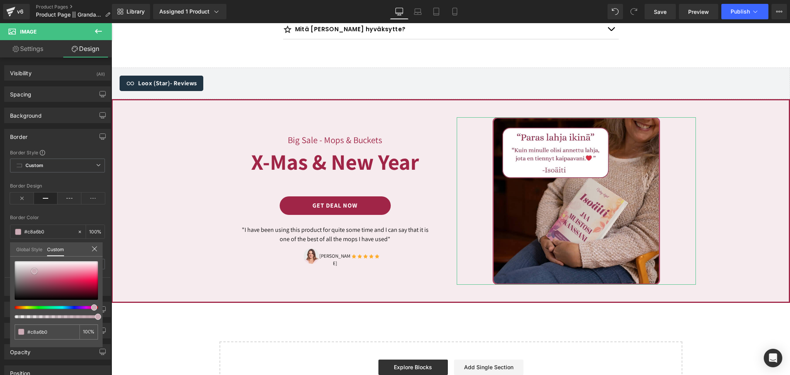
type input "#d3bfc5"
type input "#dfd1d6"
type input "#ebe4e7"
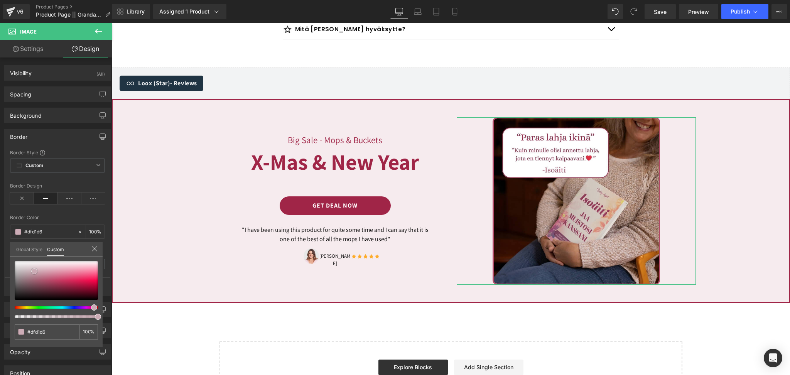
type input "#ebe4e7"
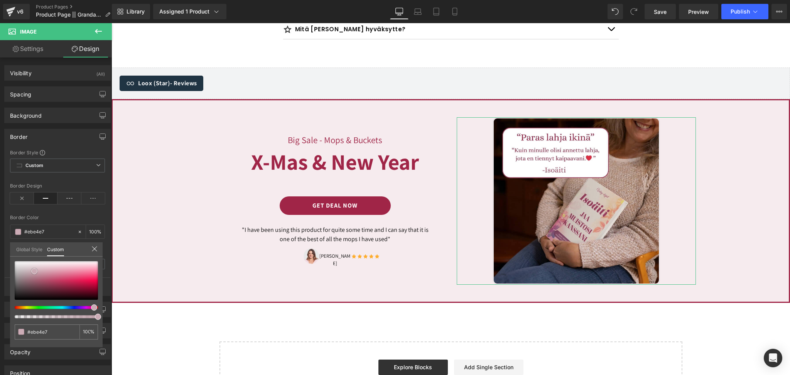
type input "#f1edef"
type input "#fcfcfc"
type input "#ffffff"
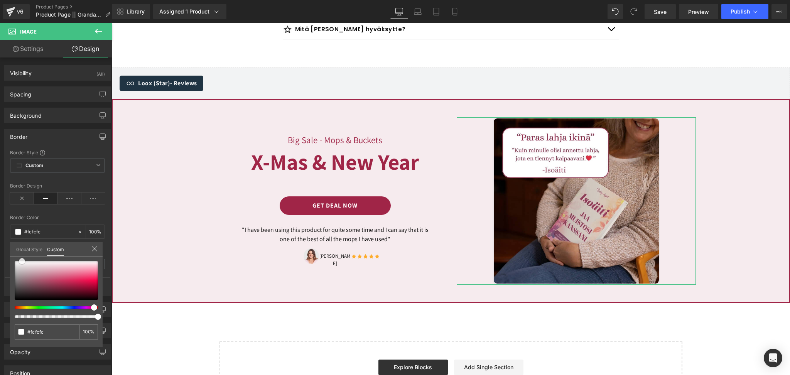
type input "#ffffff"
type input "#e0e0e0"
type input "#c1c1c1"
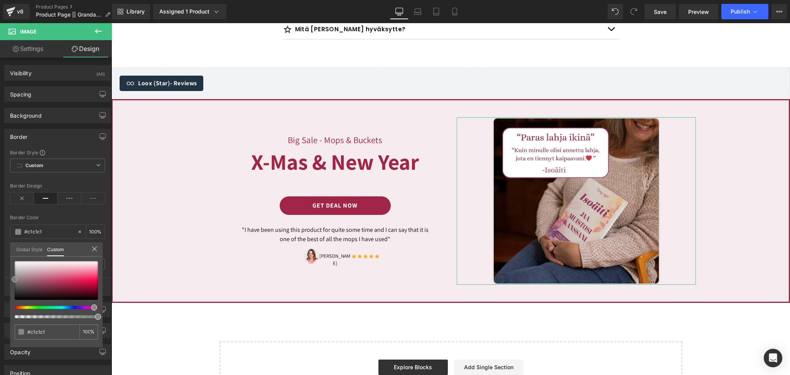
type input "#969696"
type input "#757575"
type input "#4f4f4f"
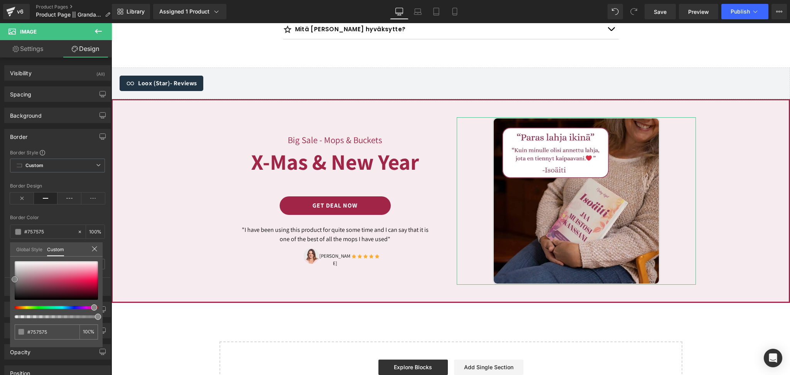
type input "#4f4f4f"
type input "#383838"
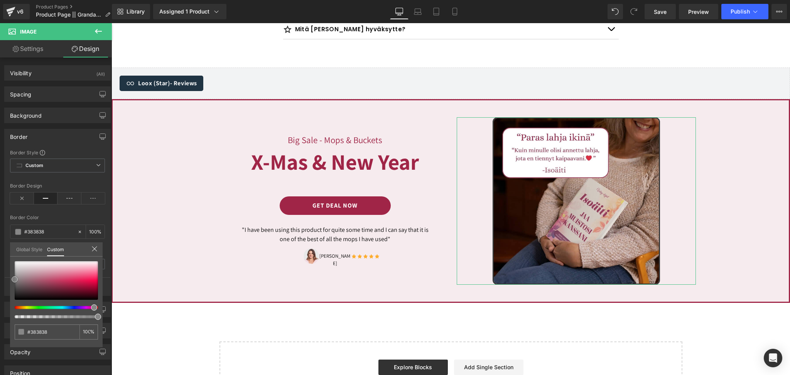
type input "#282828"
type input "#212121"
type input "#191919"
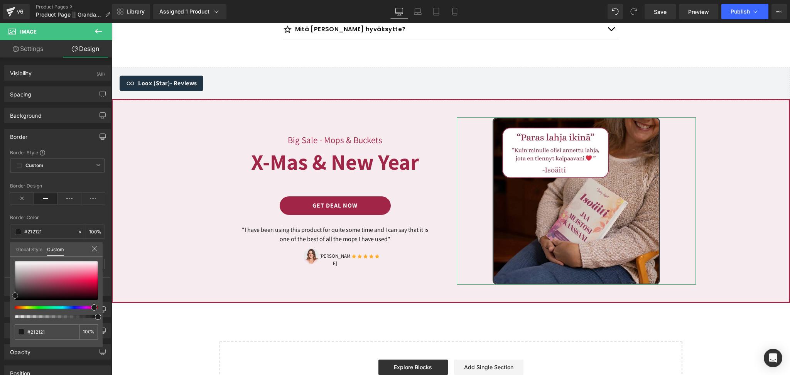
type input "#191919"
type input "#141414"
type input "#0f0f0f"
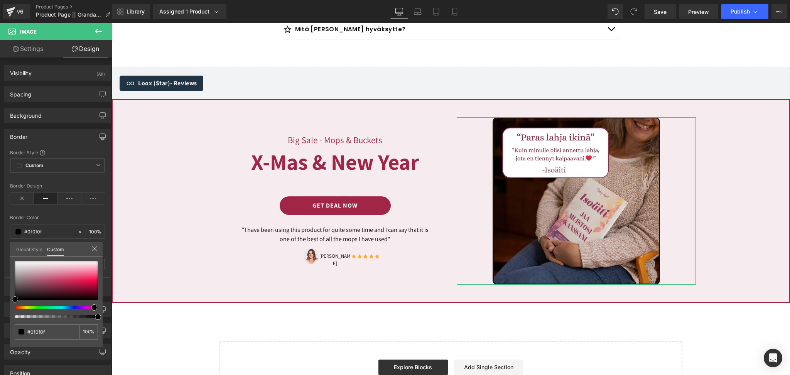
type input "#0c0c0c"
type input "#020202"
type input "#000000"
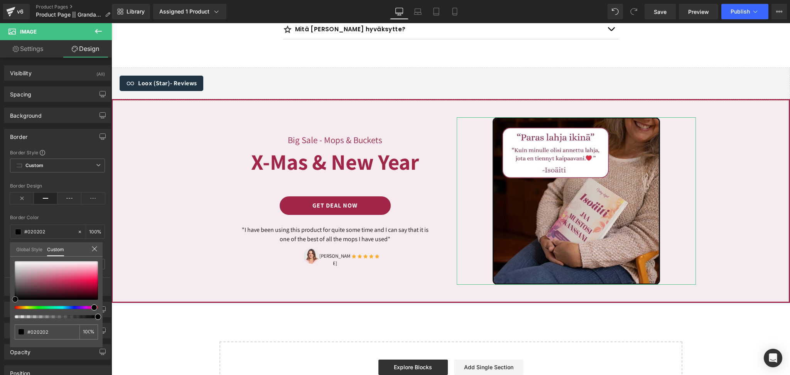
type input "#000000"
drag, startPoint x: 66, startPoint y: 286, endPoint x: 15, endPoint y: 314, distance: 58.2
click at [15, 314] on div at bounding box center [56, 289] width 83 height 57
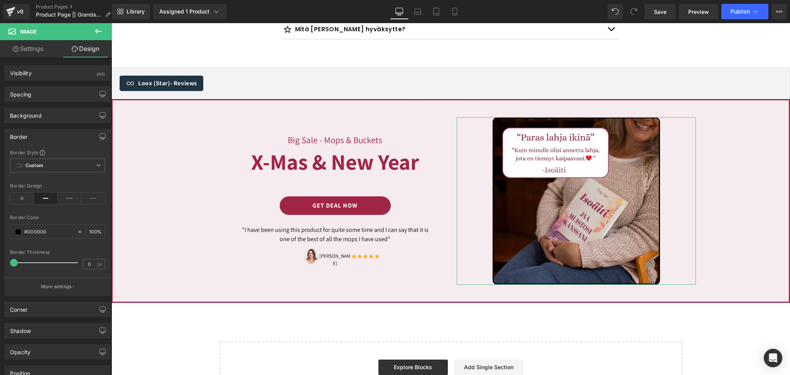
click at [77, 233] on icon at bounding box center [79, 231] width 5 height 5
type input "none"
type input "0"
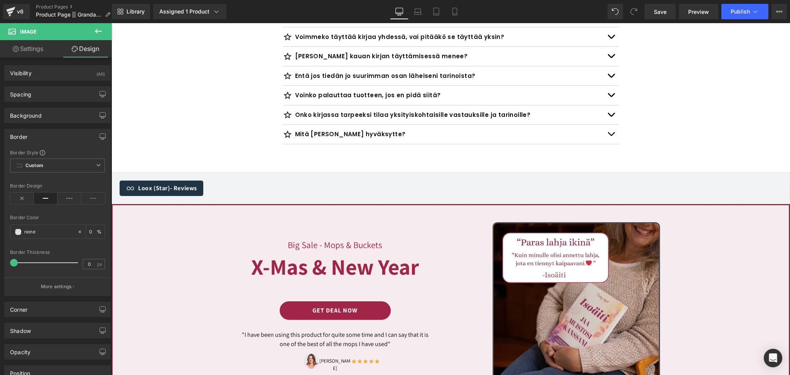
scroll to position [2637, 0]
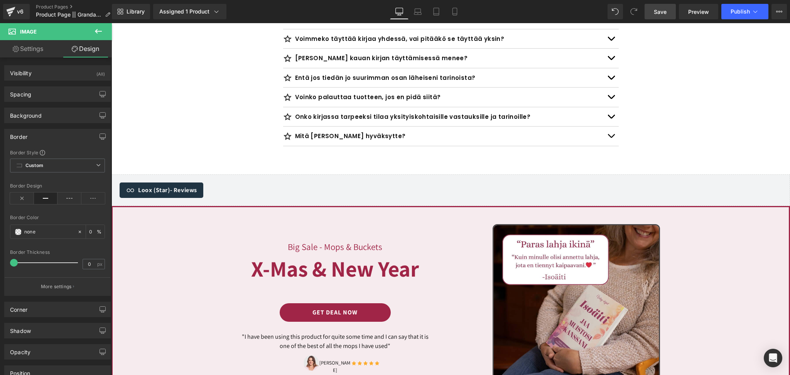
click at [660, 8] on span "Save" at bounding box center [660, 12] width 13 height 8
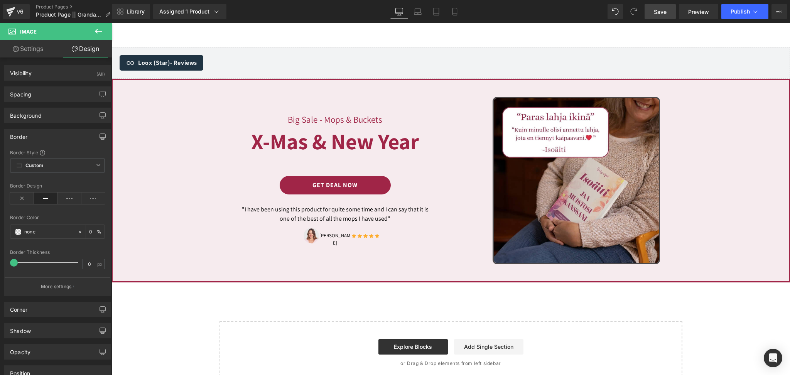
scroll to position [2767, 0]
